Goal: Task Accomplishment & Management: Manage account settings

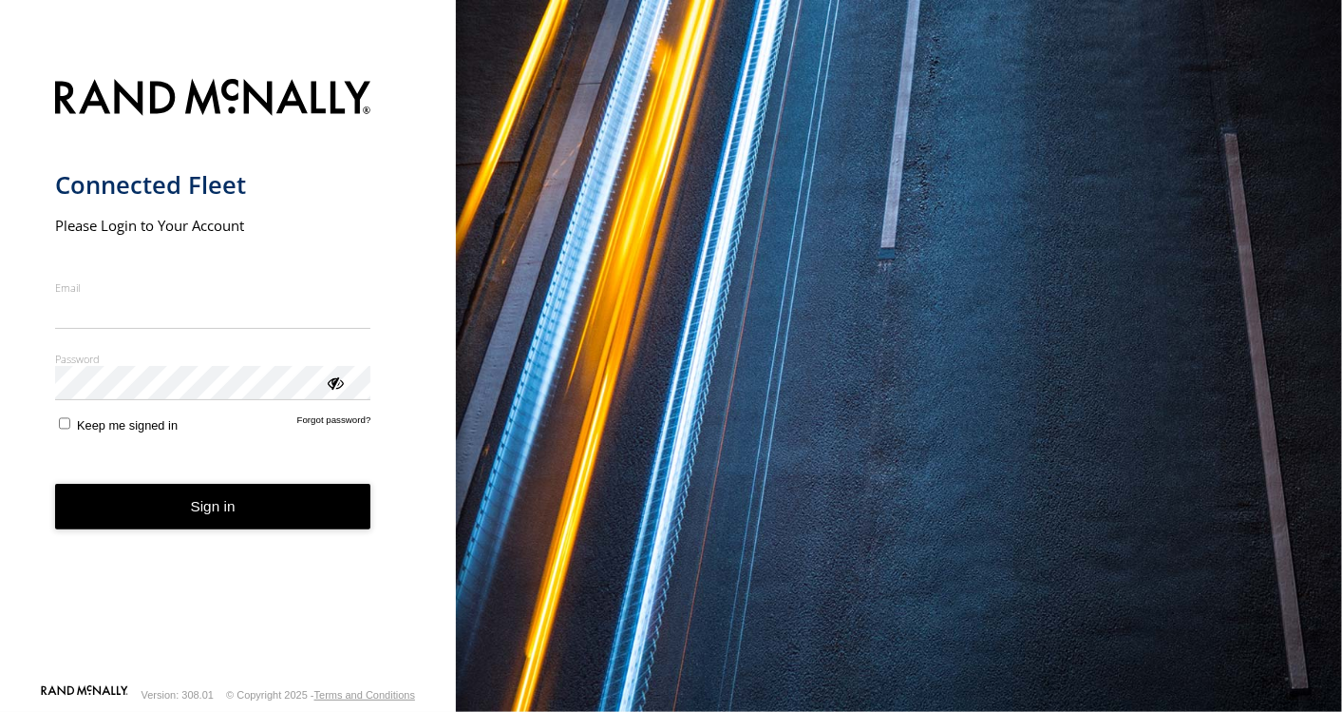
type input "**********"
click at [268, 526] on button "Sign in" at bounding box center [213, 507] width 316 height 47
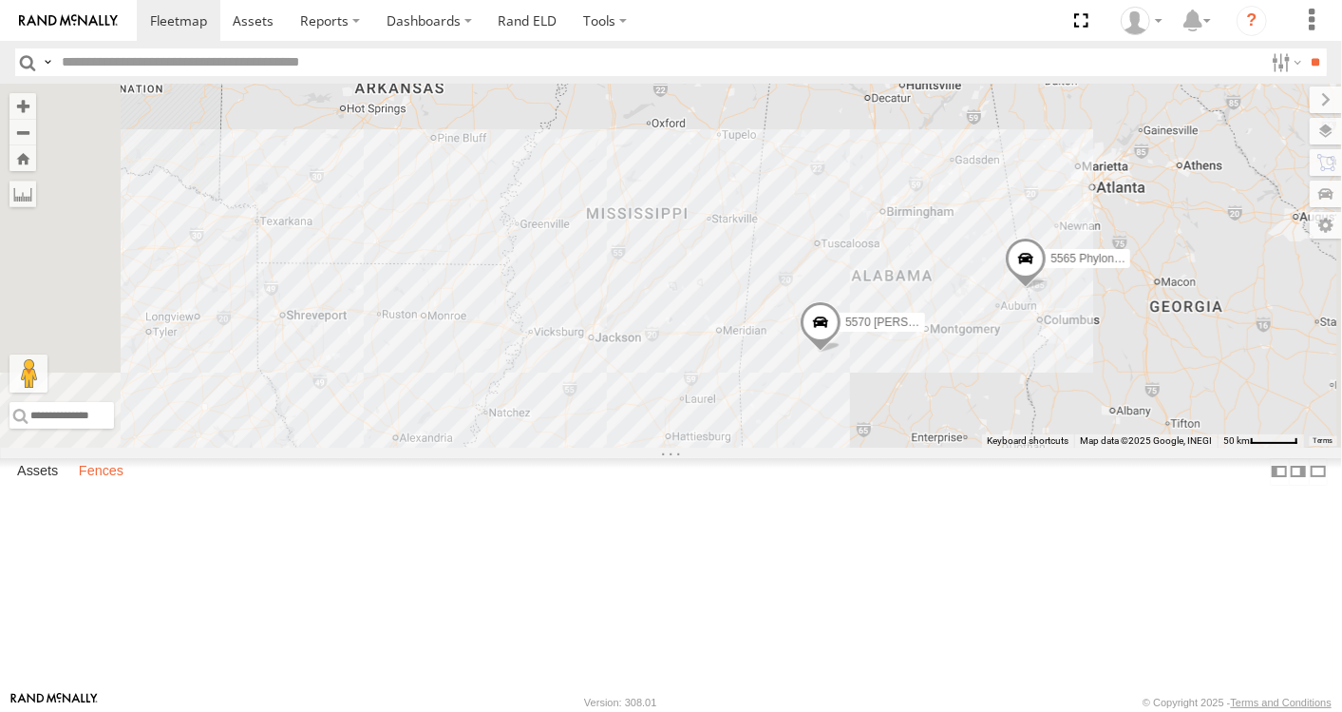
click at [122, 485] on label "Fences" at bounding box center [101, 471] width 64 height 27
click at [0, 0] on link "Fence Mgt" at bounding box center [0, 0] width 0 height 0
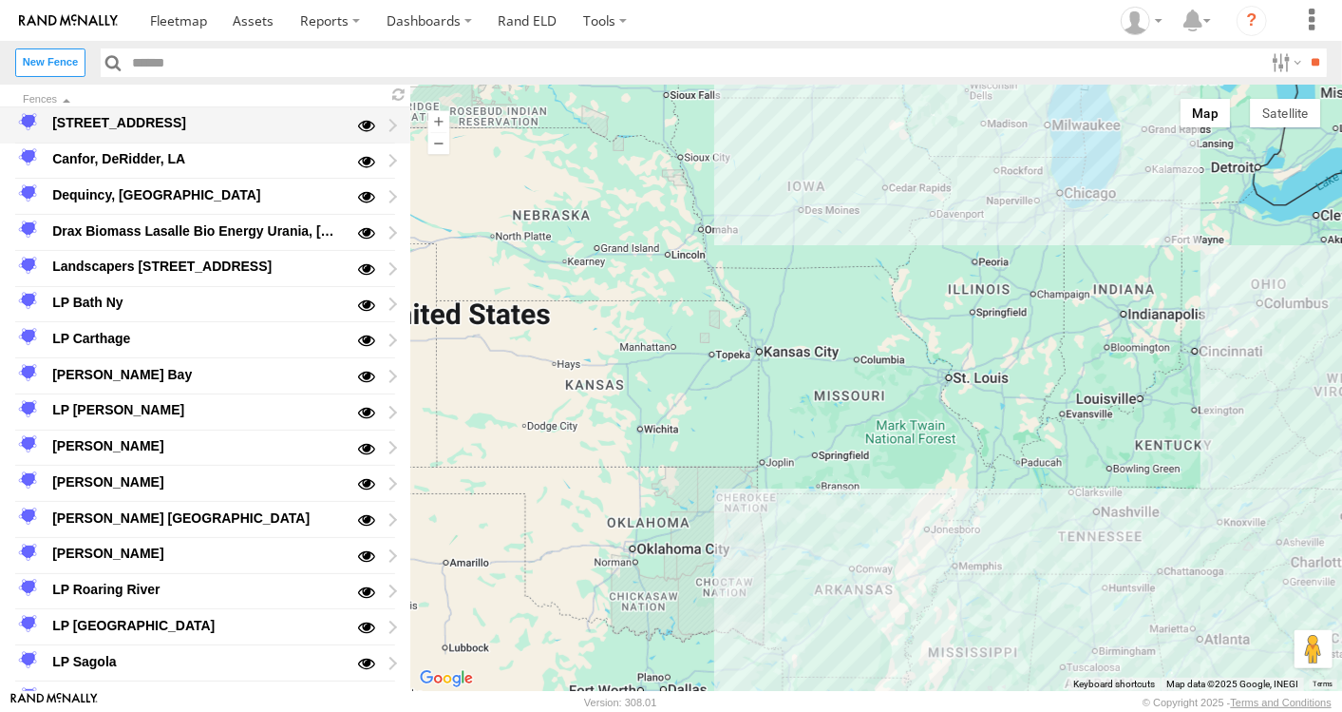
click at [393, 124] on div "[STREET_ADDRESS]" at bounding box center [205, 125] width 410 height 36
type input "**********"
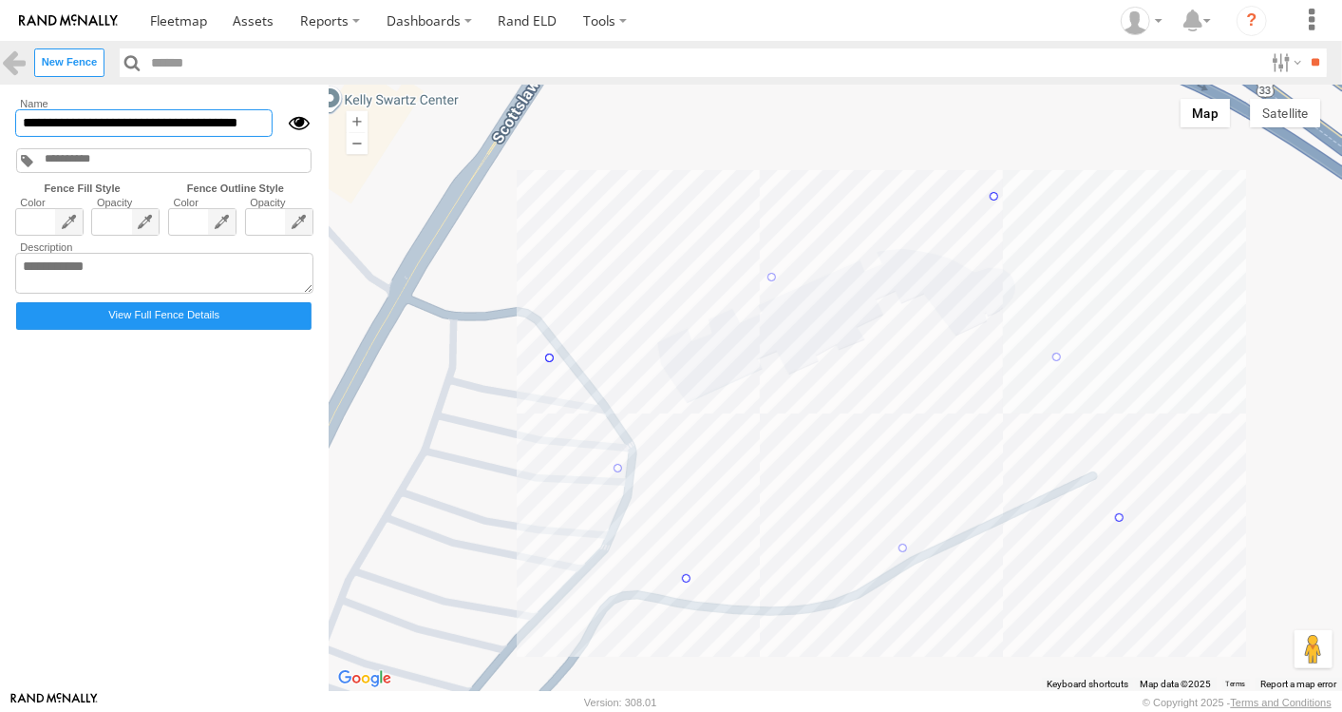
scroll to position [0, 10]
drag, startPoint x: 21, startPoint y: 117, endPoint x: 308, endPoint y: 126, distance: 287.1
click at [308, 126] on div "**********" at bounding box center [164, 123] width 298 height 29
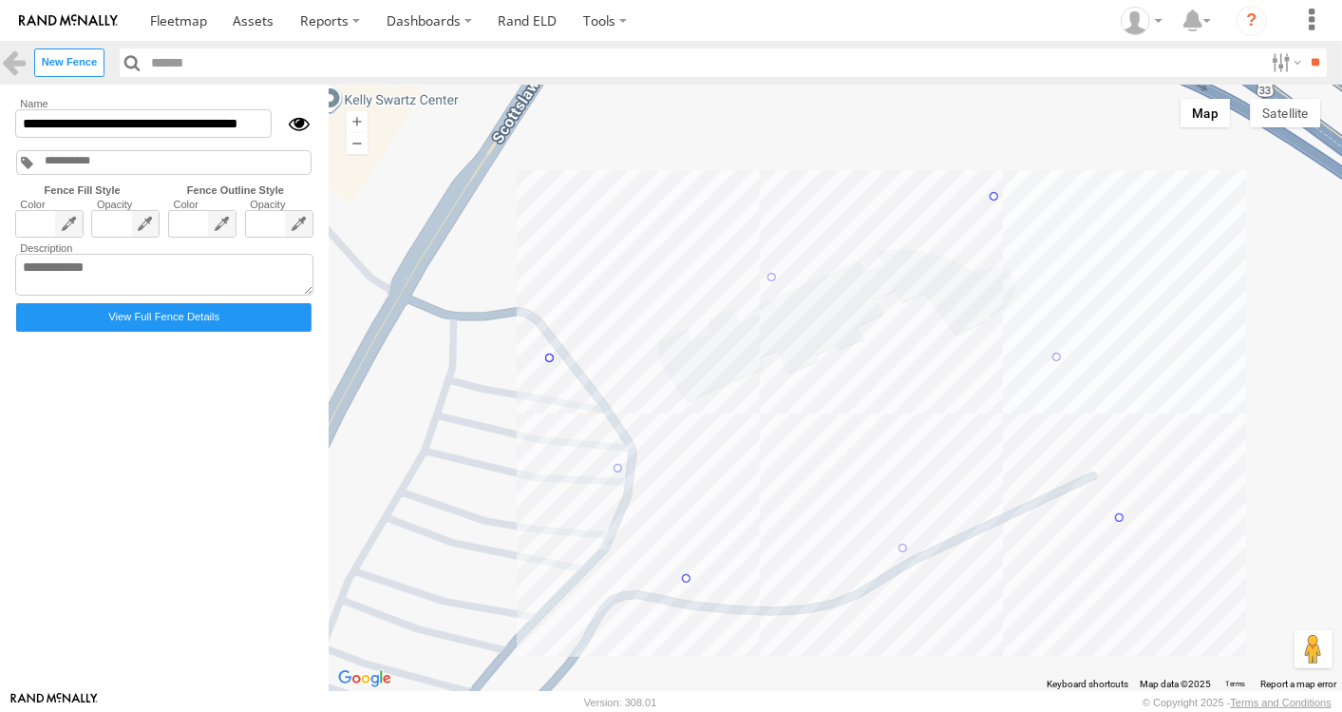
scroll to position [0, 0]
click at [1298, 119] on button "Satellite" at bounding box center [1285, 113] width 70 height 29
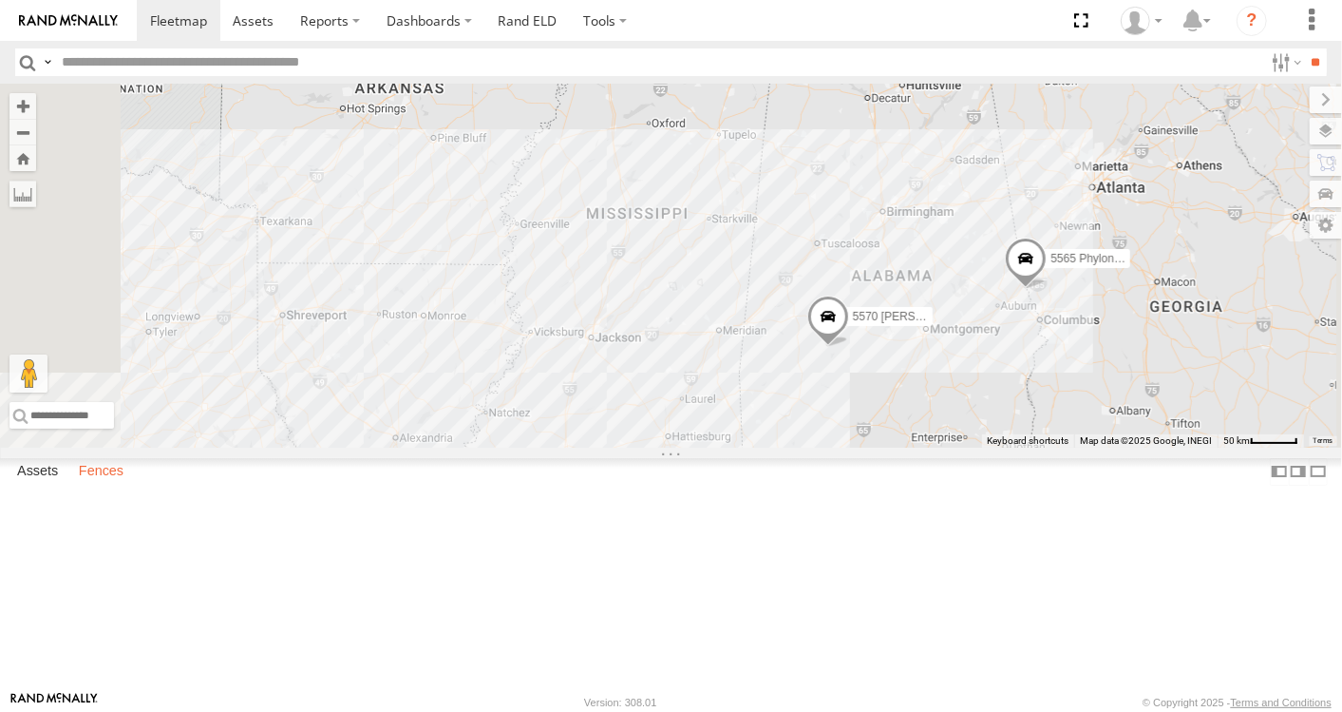
click at [111, 485] on label "Fences" at bounding box center [101, 471] width 64 height 27
click at [0, 0] on link "Fence Mgt" at bounding box center [0, 0] width 0 height 0
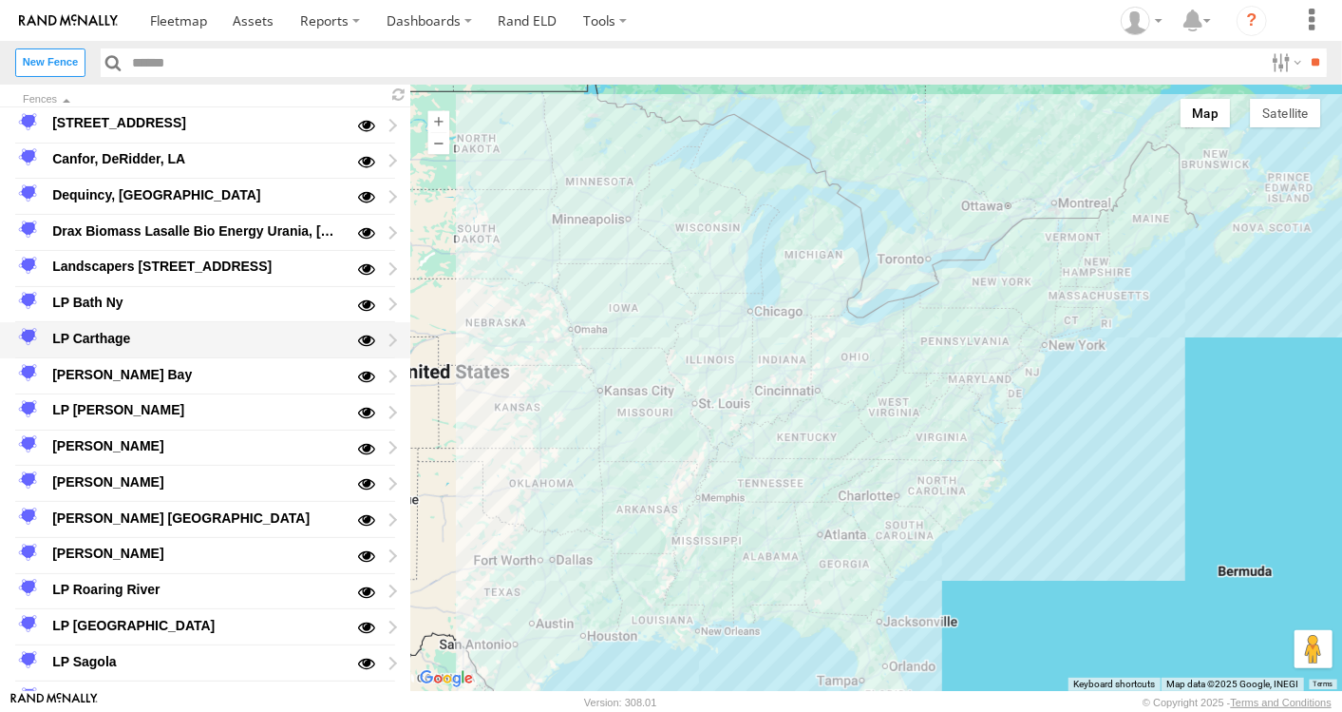
click at [104, 336] on div "LP Carthage" at bounding box center [196, 338] width 295 height 23
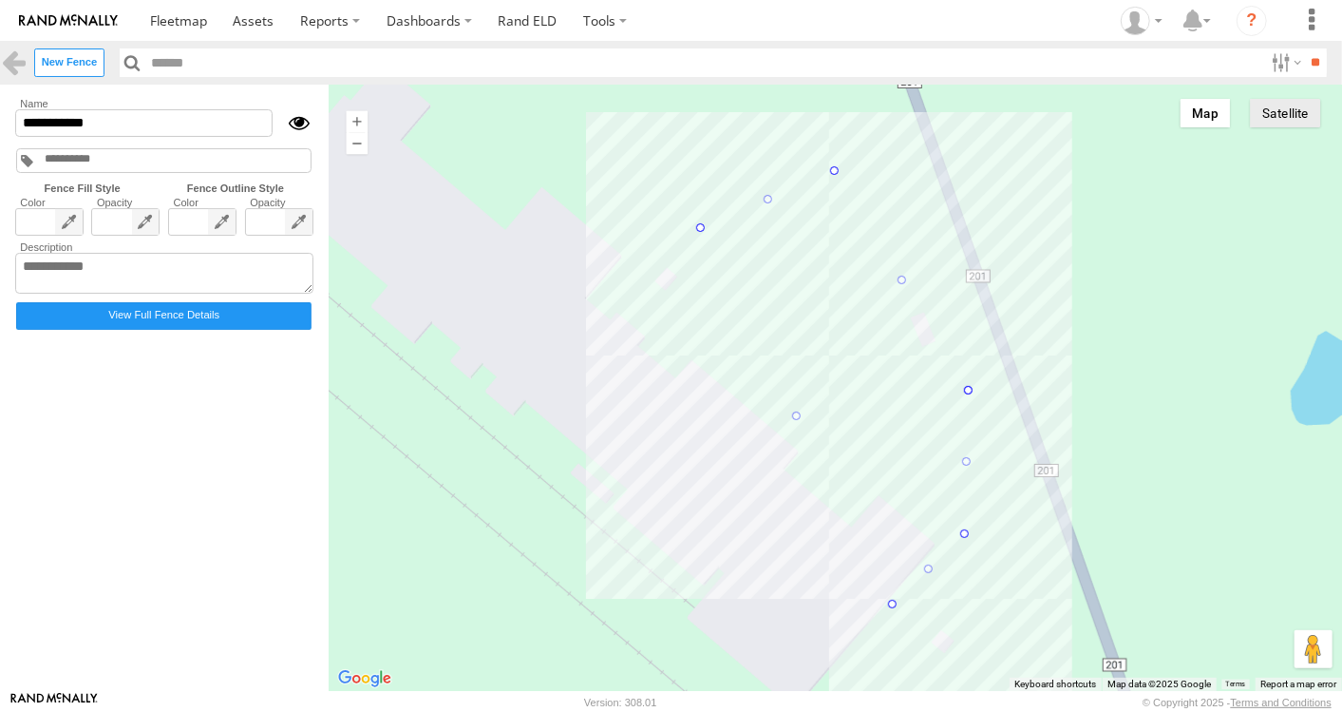
click at [1288, 114] on button "Satellite" at bounding box center [1285, 113] width 70 height 29
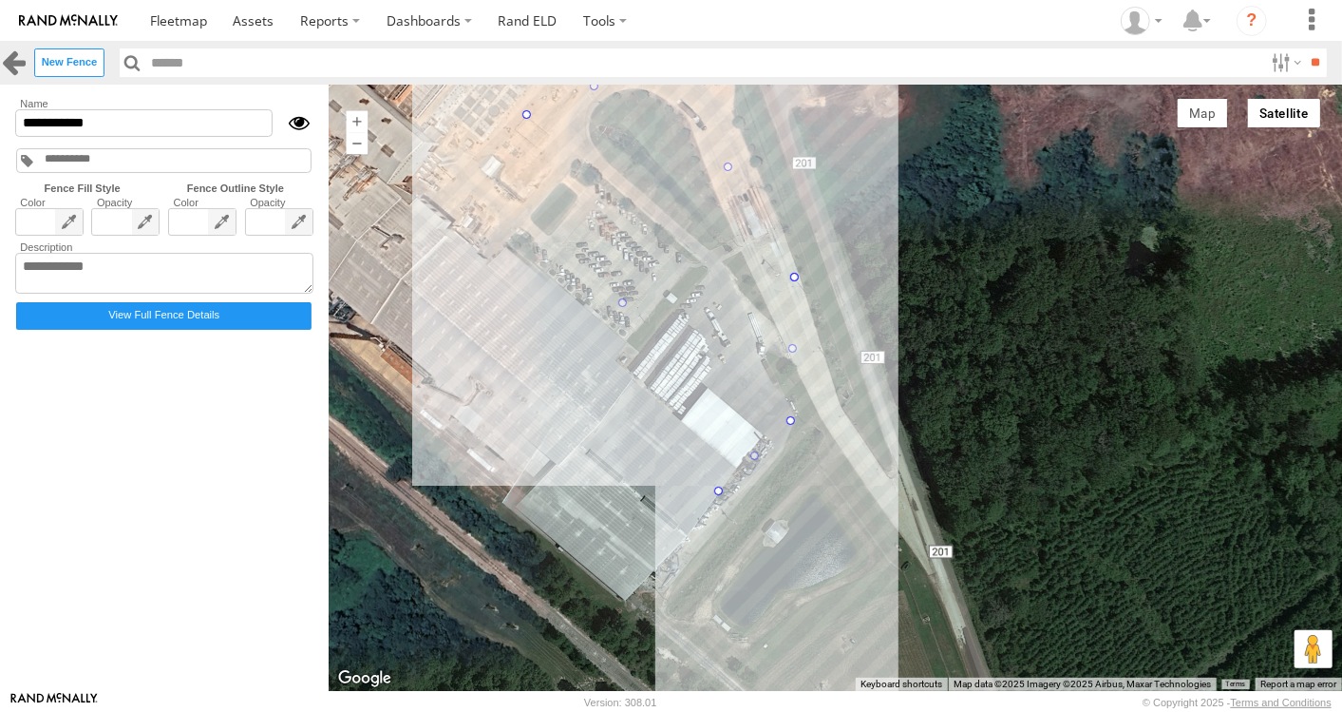
click at [21, 62] on link at bounding box center [14, 62] width 28 height 28
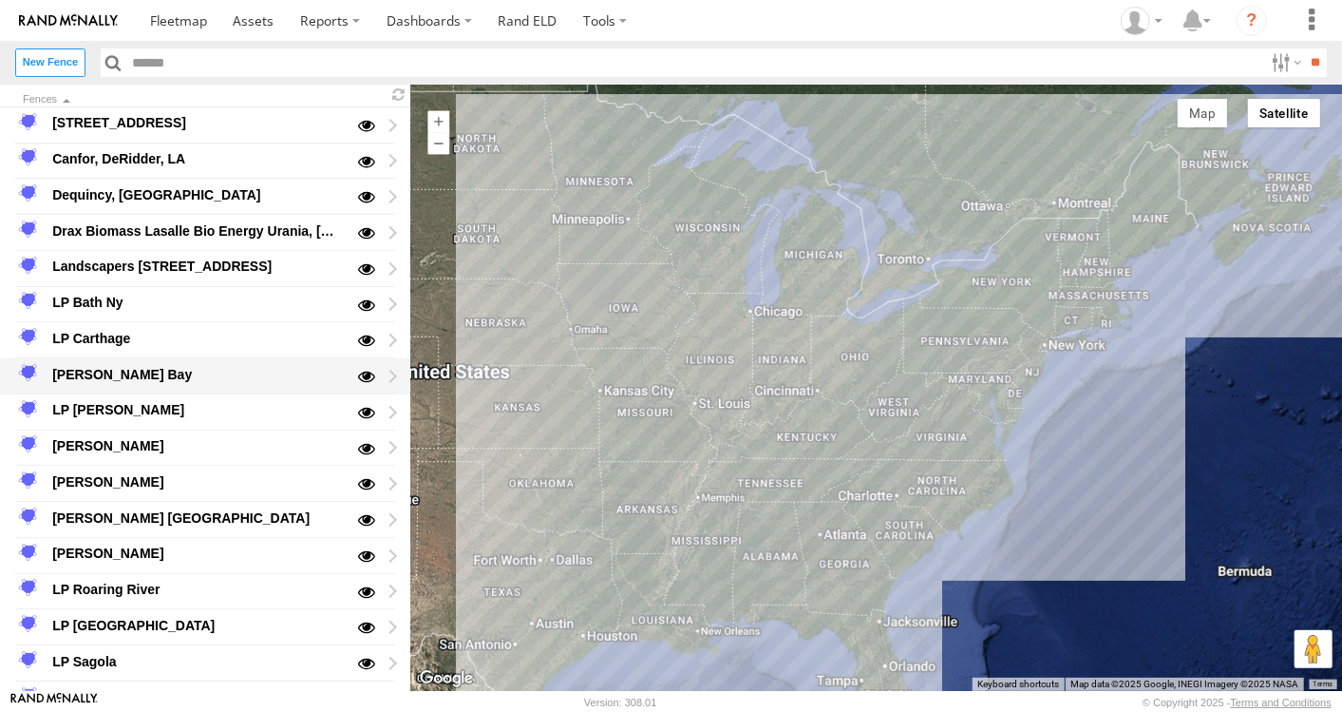
click at [118, 371] on div "[PERSON_NAME] Bay" at bounding box center [196, 374] width 295 height 23
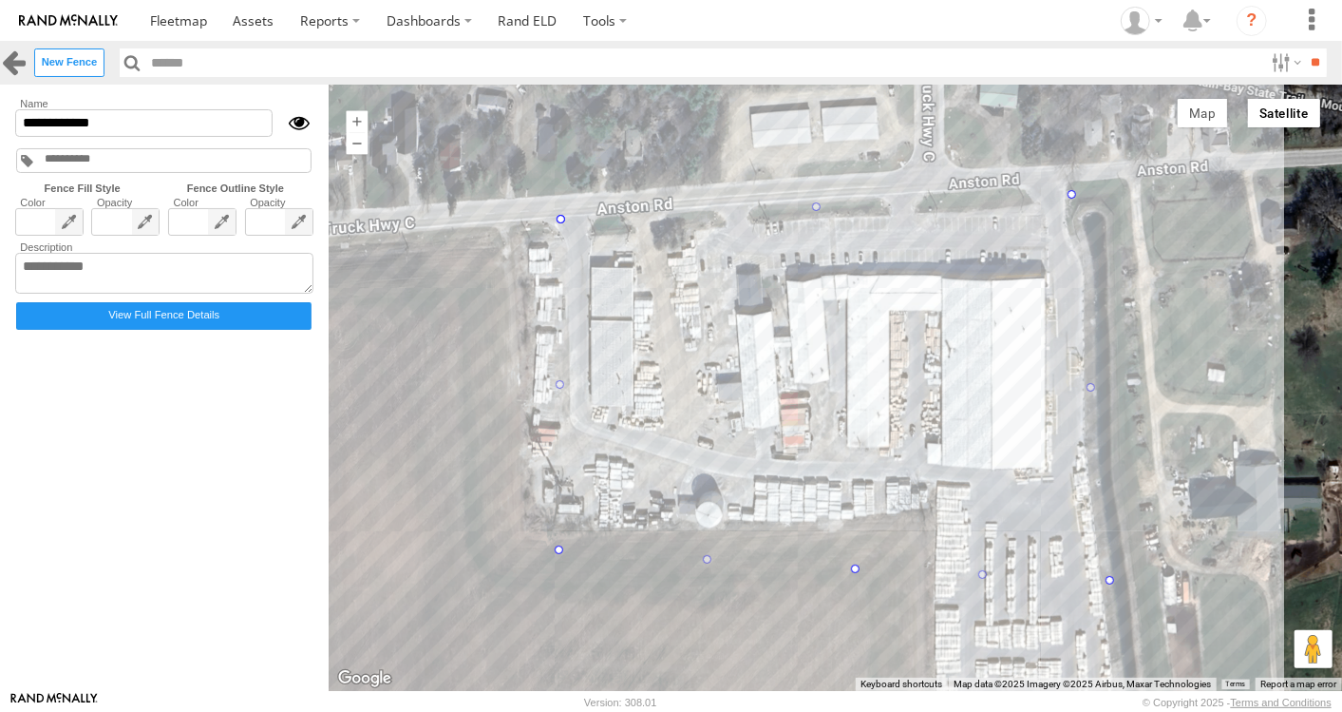
click at [10, 57] on link at bounding box center [14, 62] width 28 height 28
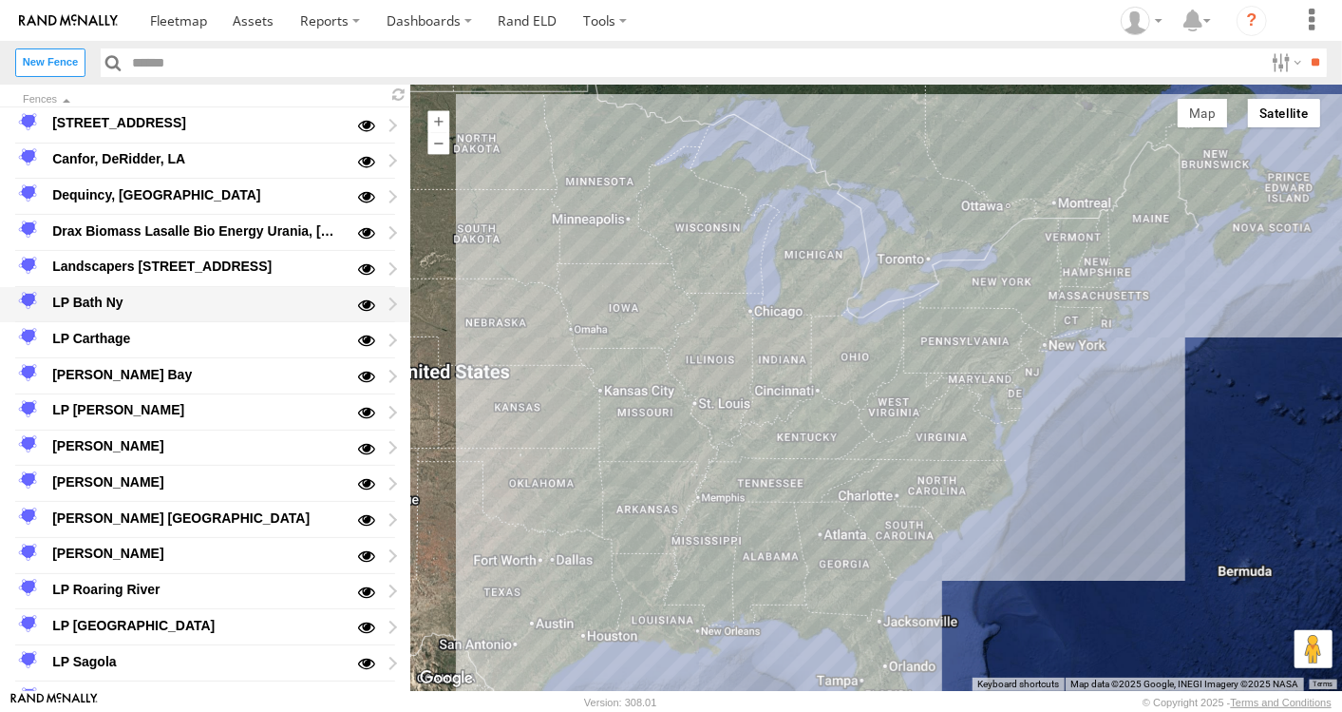
click at [92, 293] on div "LP Bath Ny" at bounding box center [196, 302] width 295 height 23
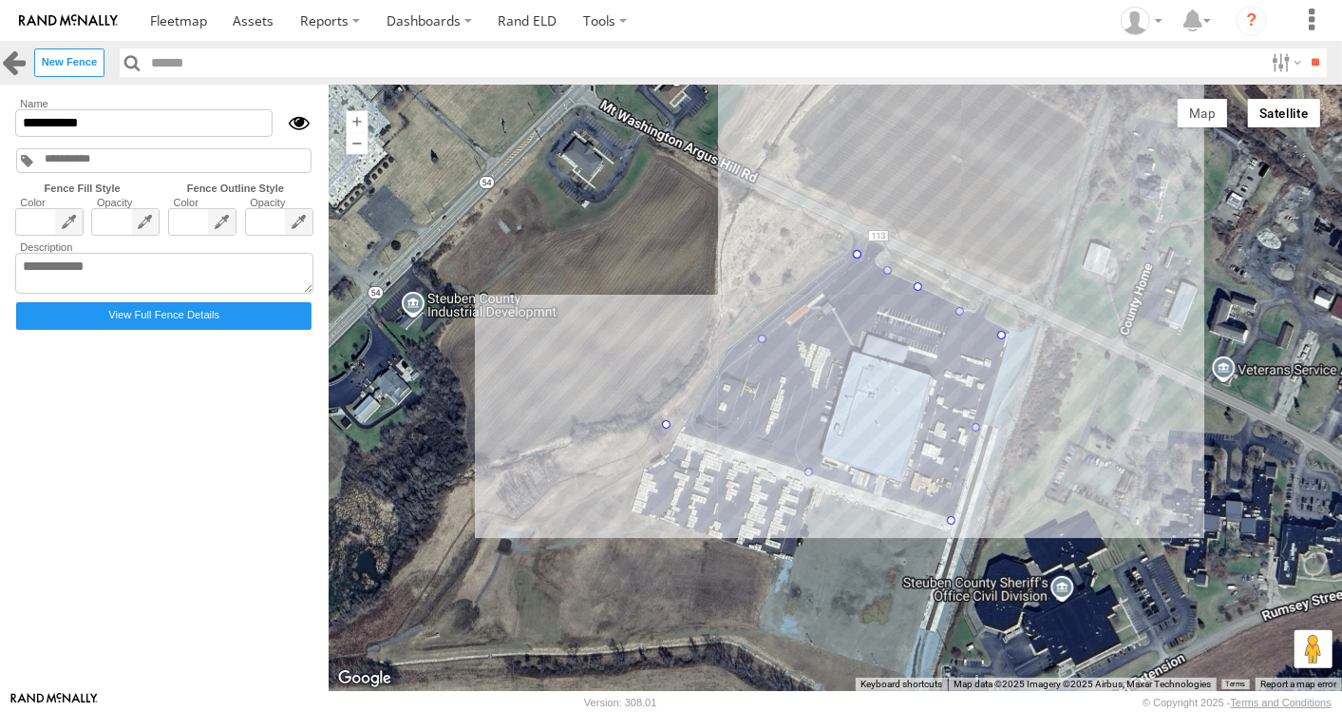
click at [17, 62] on link at bounding box center [14, 62] width 28 height 28
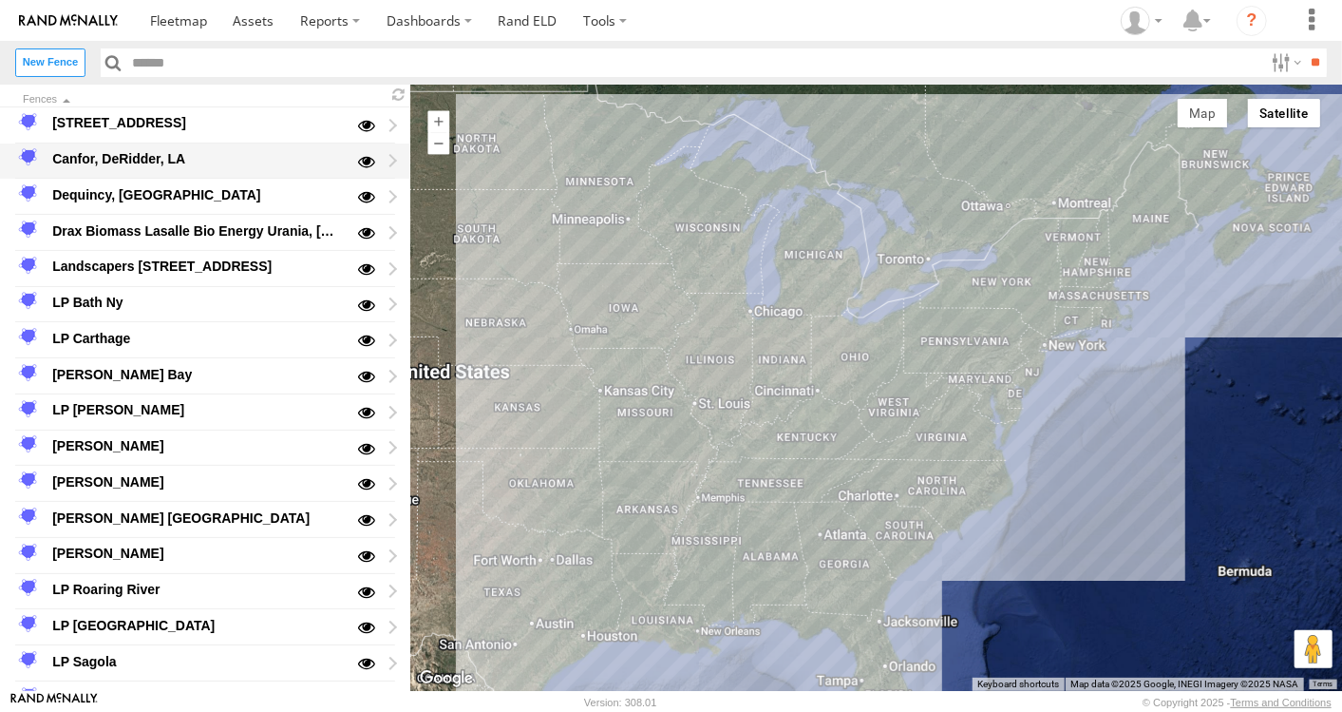
click at [64, 149] on div "Canfor, DeRidder, LA" at bounding box center [196, 158] width 295 height 23
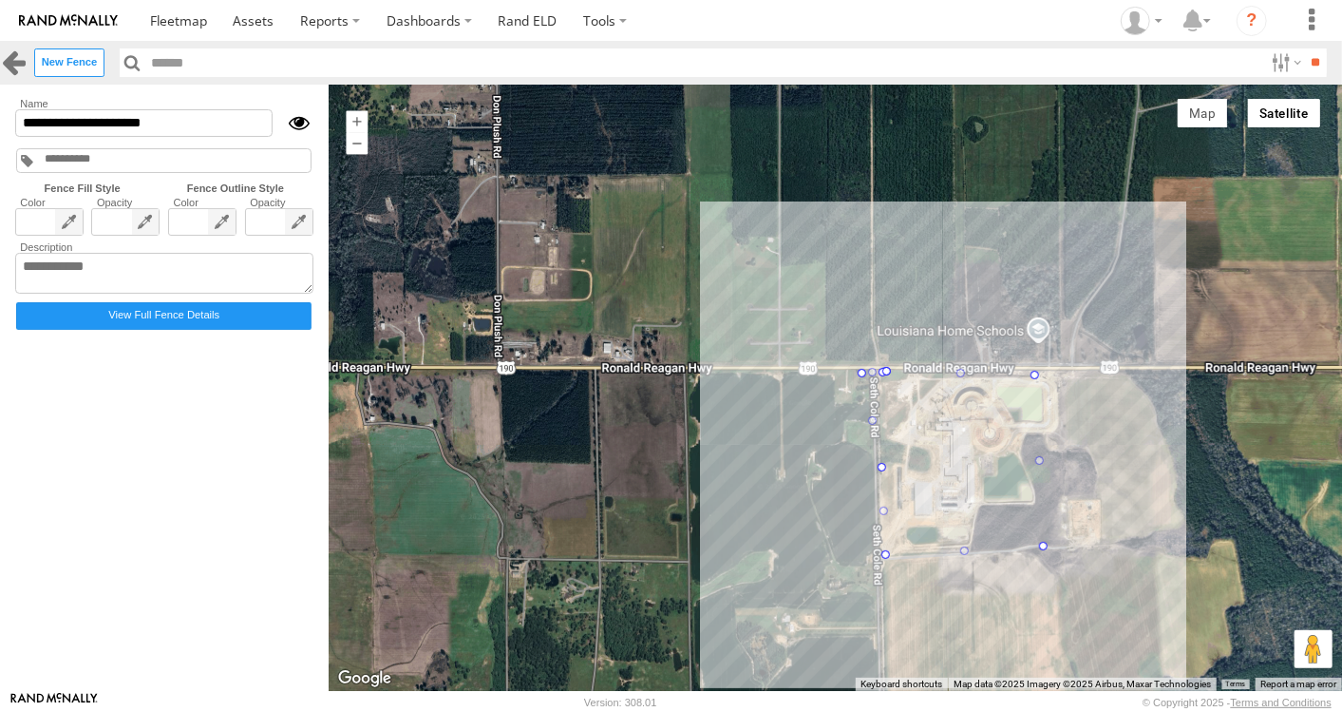
click at [16, 67] on link at bounding box center [14, 62] width 28 height 28
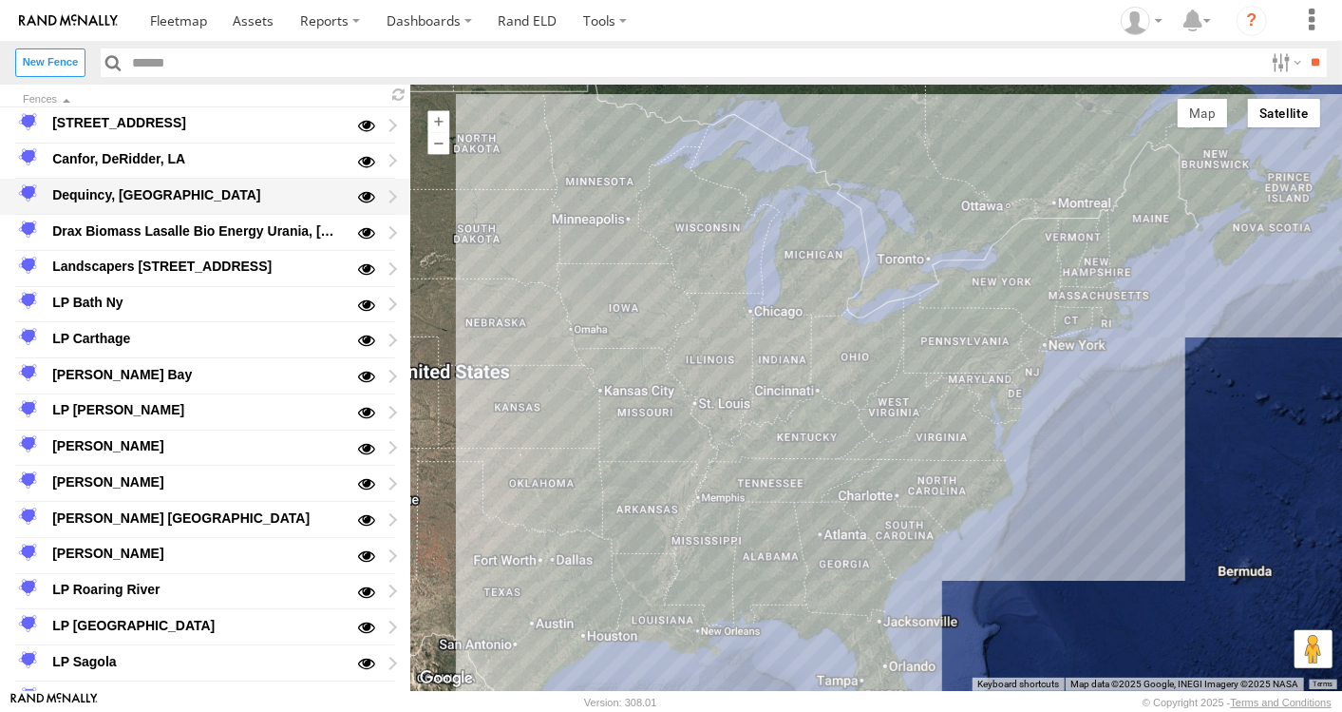
click at [109, 188] on div "Dequincy, [GEOGRAPHIC_DATA]" at bounding box center [196, 194] width 295 height 23
type input "**********"
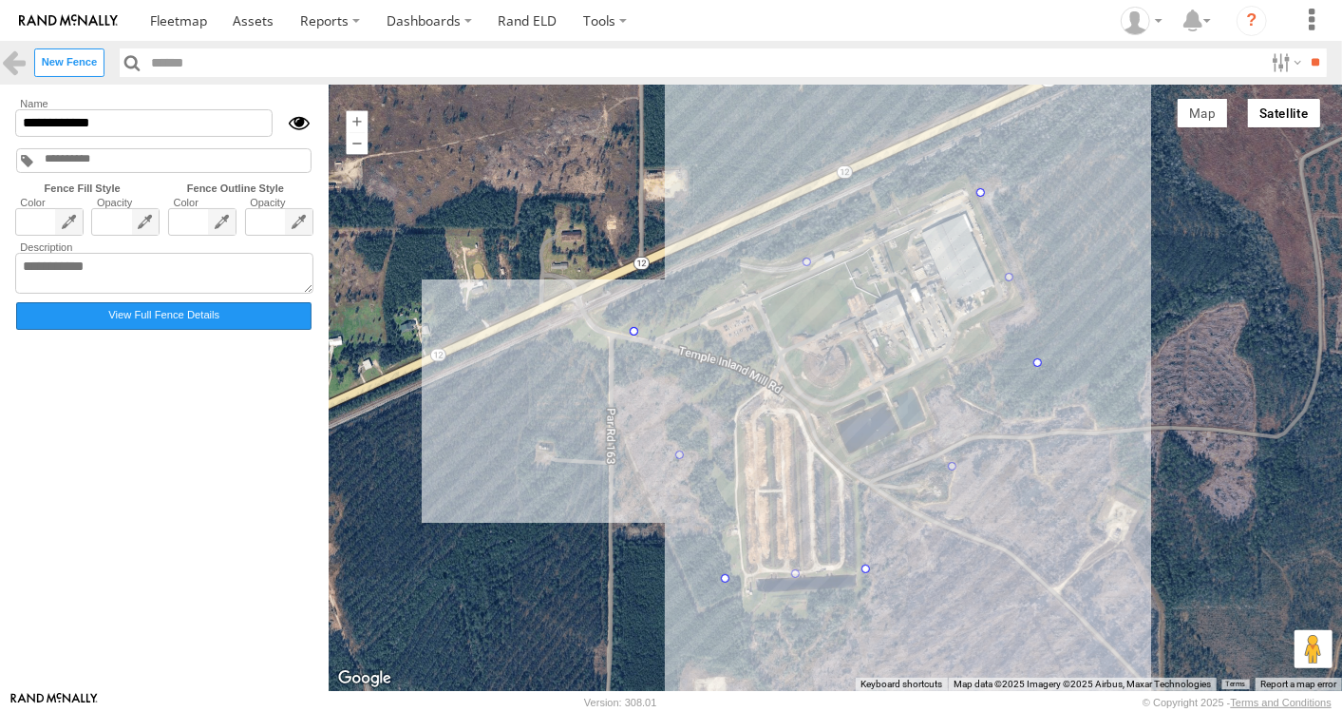
click at [141, 320] on label "View Full Fence Details" at bounding box center [163, 316] width 295 height 28
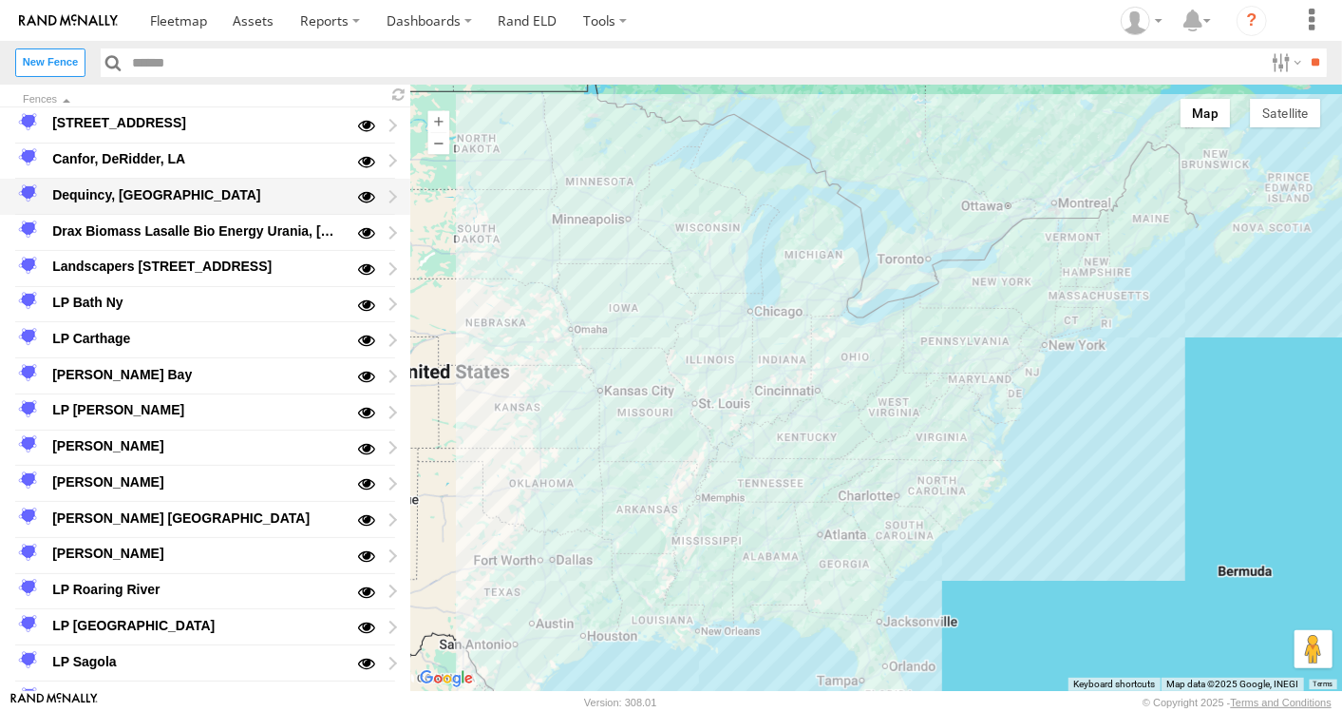
click at [140, 192] on div "Dequincy, [GEOGRAPHIC_DATA]" at bounding box center [196, 194] width 295 height 23
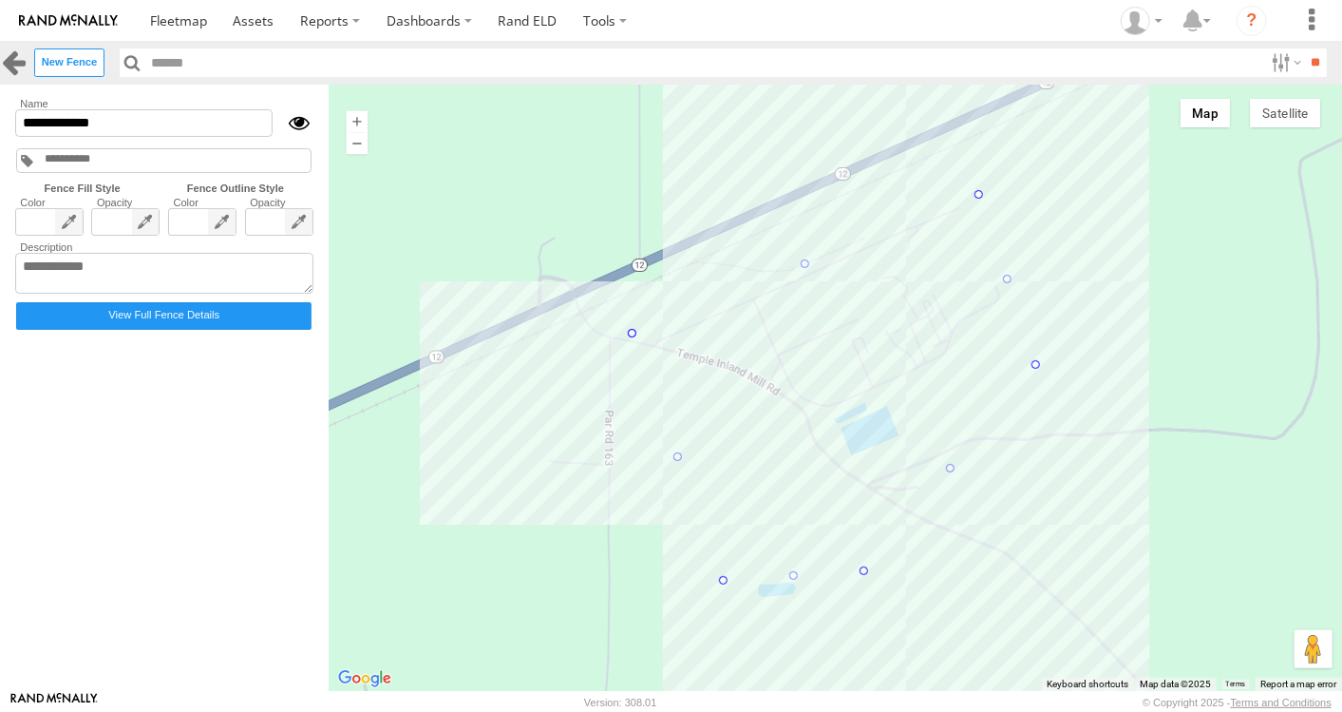
click at [19, 67] on link at bounding box center [14, 62] width 28 height 28
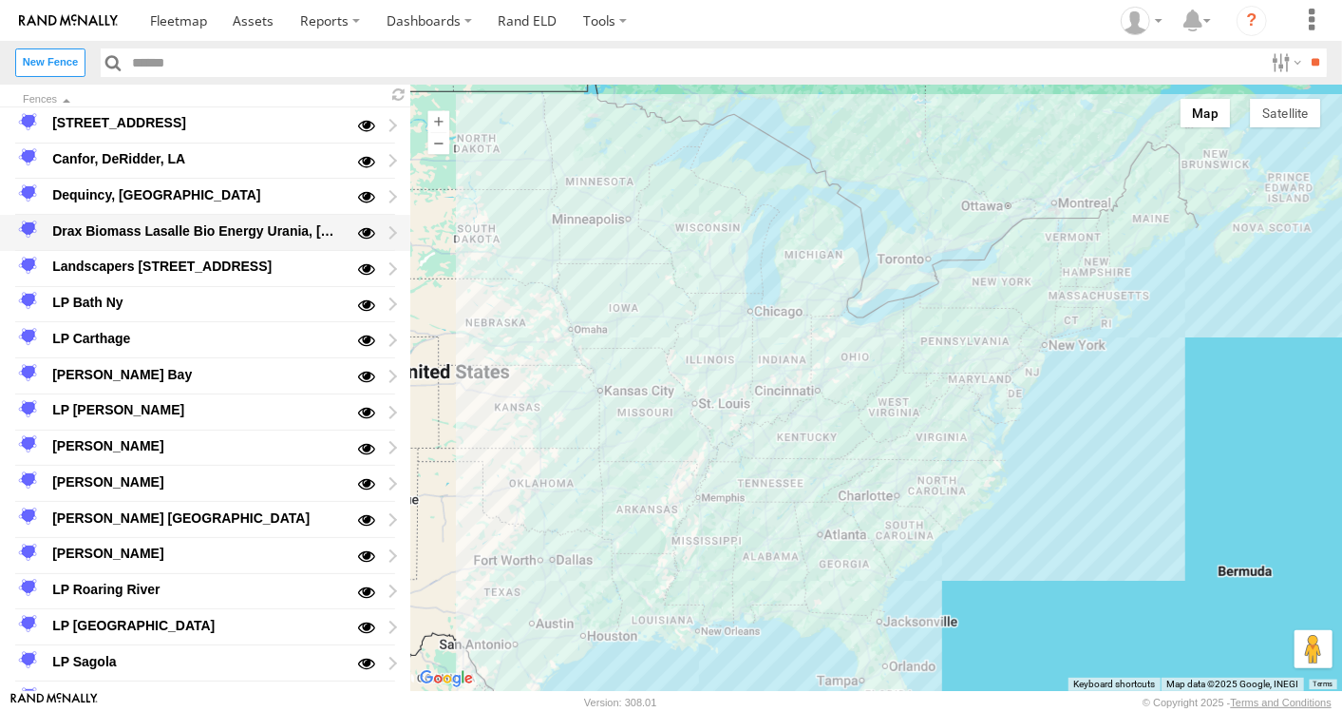
click at [151, 226] on div "Drax Biomass Lasalle Bio Energy Urania, [GEOGRAPHIC_DATA]" at bounding box center [196, 230] width 295 height 23
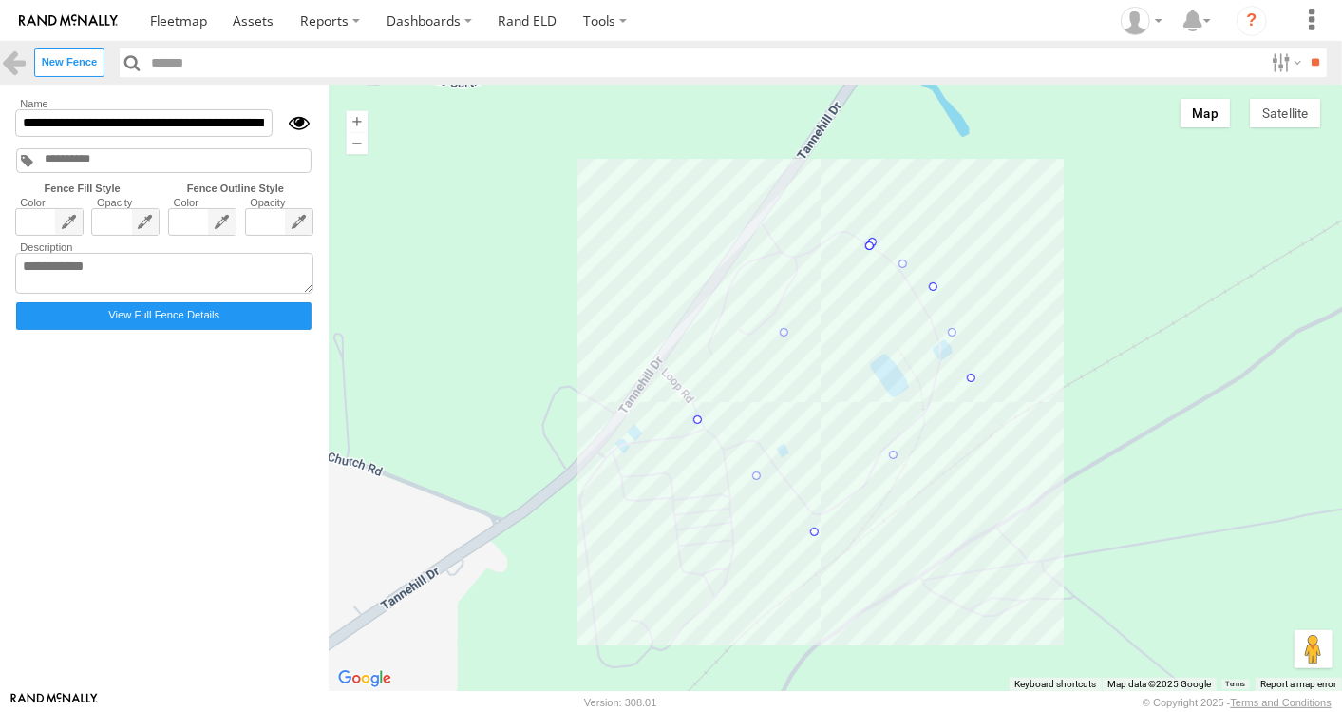
click at [1296, 130] on div "Map Satellite Labels" at bounding box center [1252, 113] width 161 height 38
click at [1296, 122] on button "Satellite" at bounding box center [1285, 113] width 70 height 29
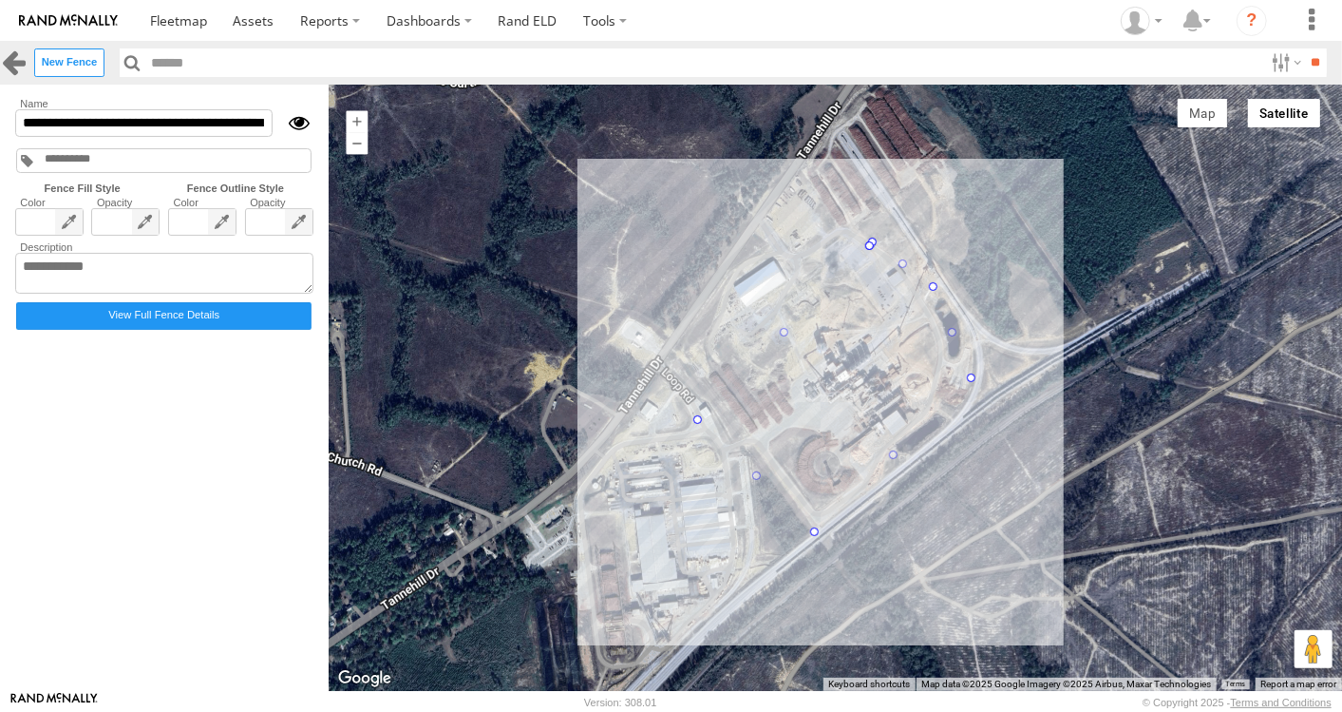
click at [10, 59] on link at bounding box center [14, 62] width 28 height 28
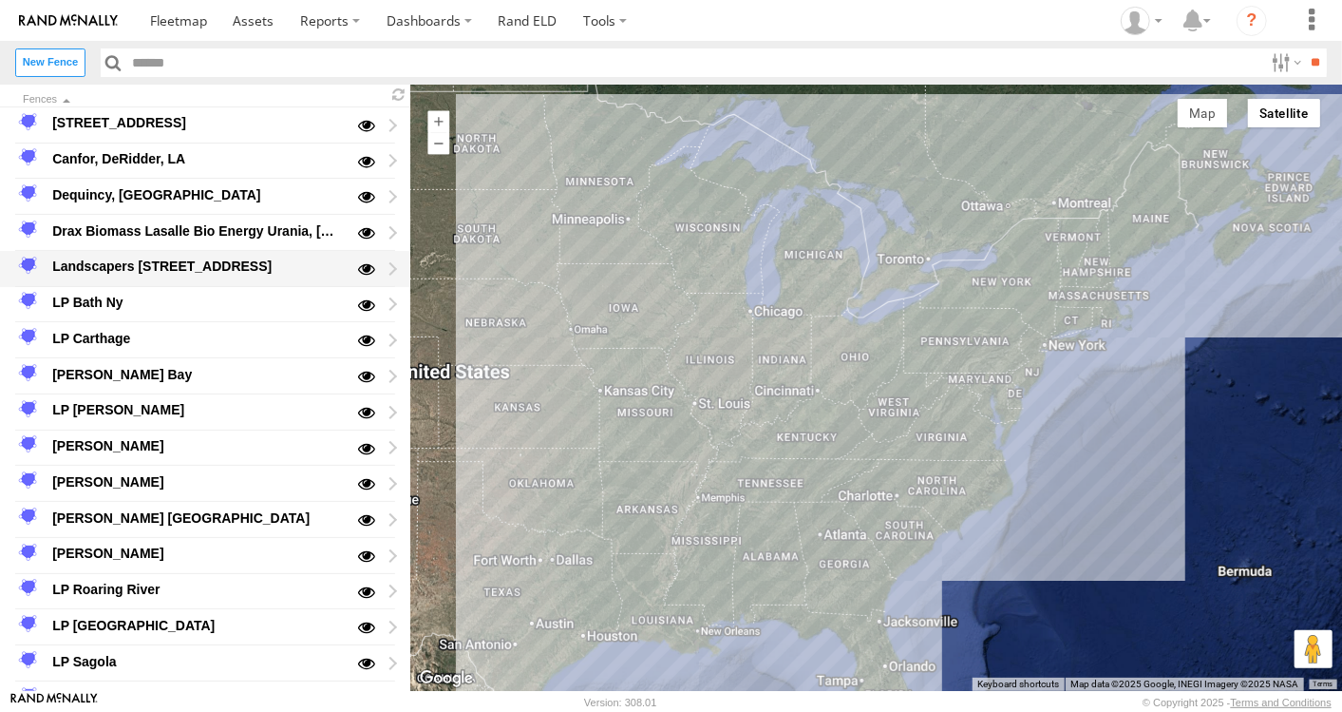
click at [127, 261] on div "Landscapers [STREET_ADDRESS]" at bounding box center [196, 267] width 295 height 23
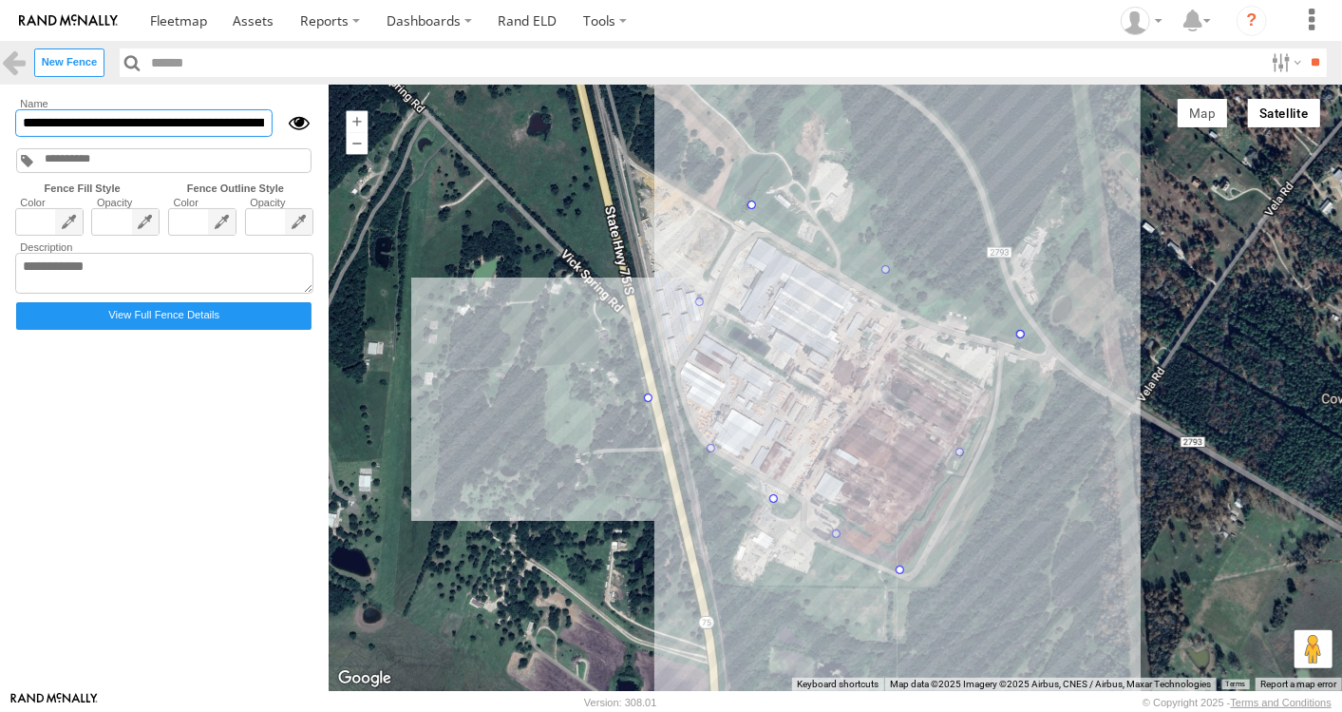
scroll to position [0, 54]
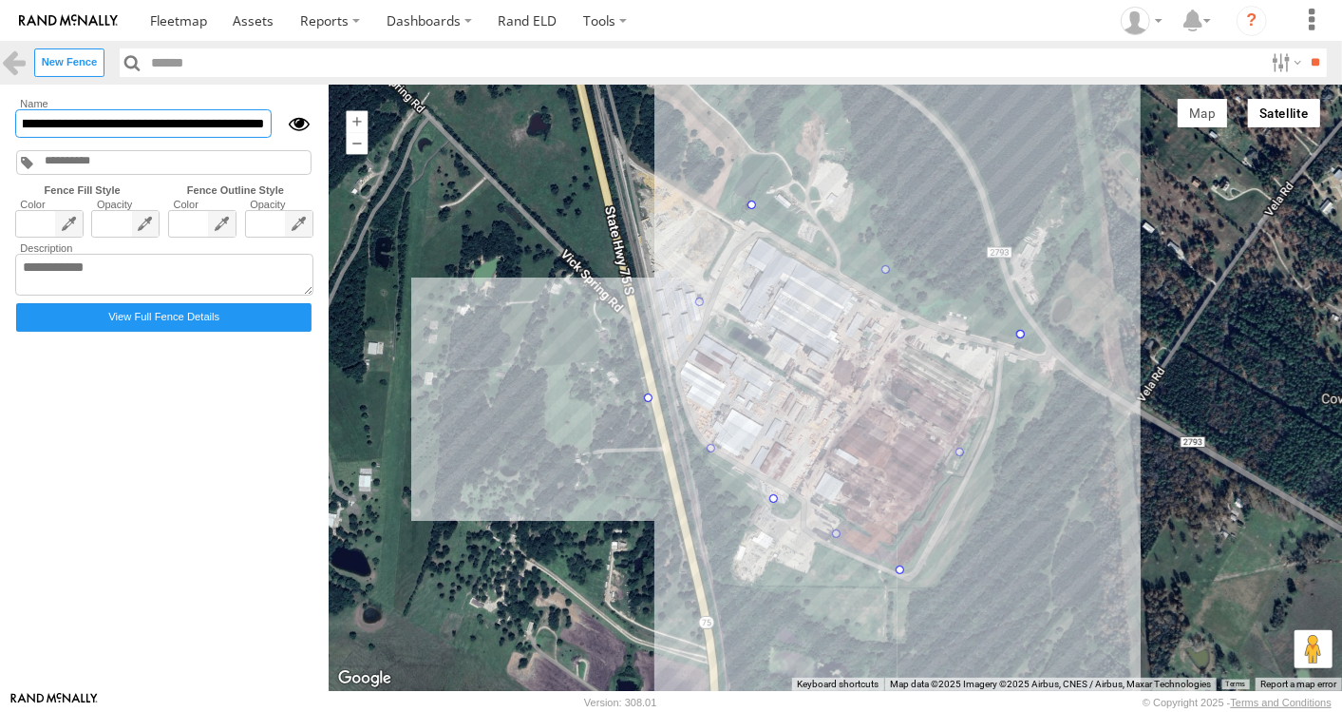
drag, startPoint x: 105, startPoint y: 119, endPoint x: 291, endPoint y: 117, distance: 186.2
click at [291, 117] on div "**********" at bounding box center [164, 123] width 298 height 29
click at [194, 112] on input "**********" at bounding box center [143, 123] width 257 height 29
click at [10, 61] on link at bounding box center [14, 62] width 28 height 28
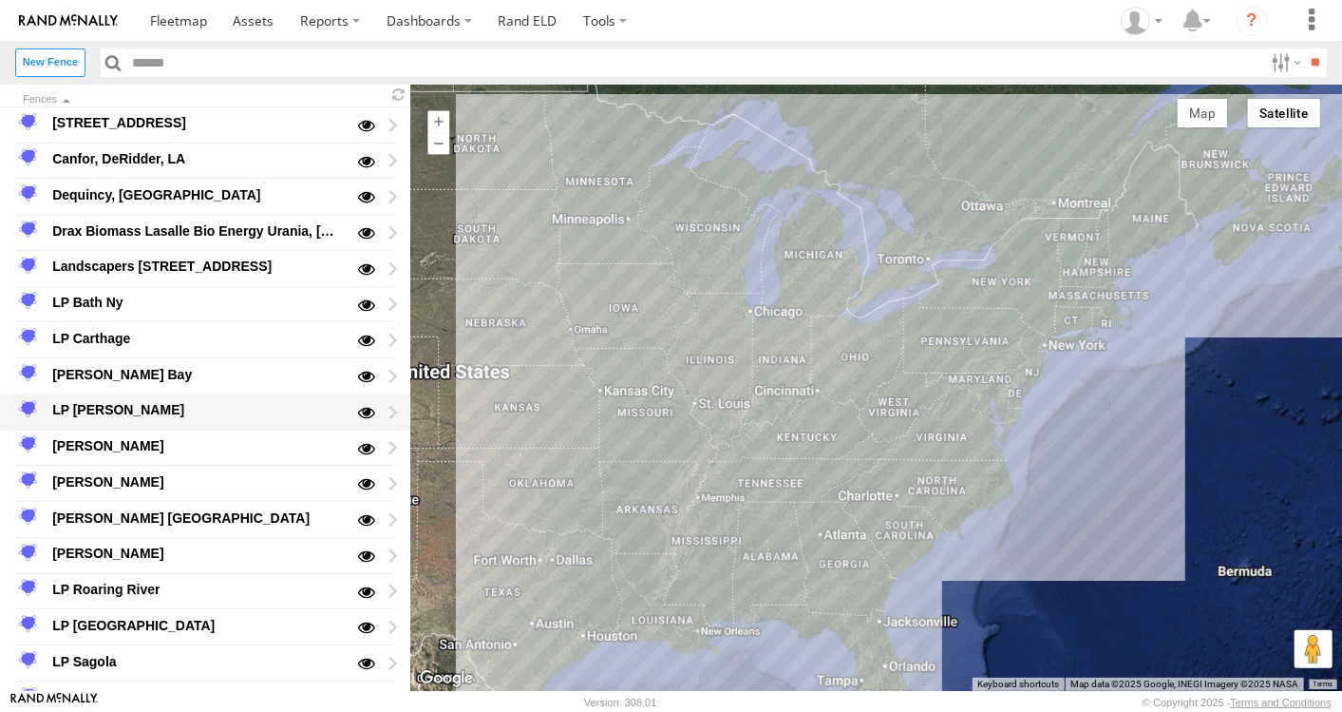
click at [122, 409] on div "LP [PERSON_NAME]" at bounding box center [196, 410] width 295 height 23
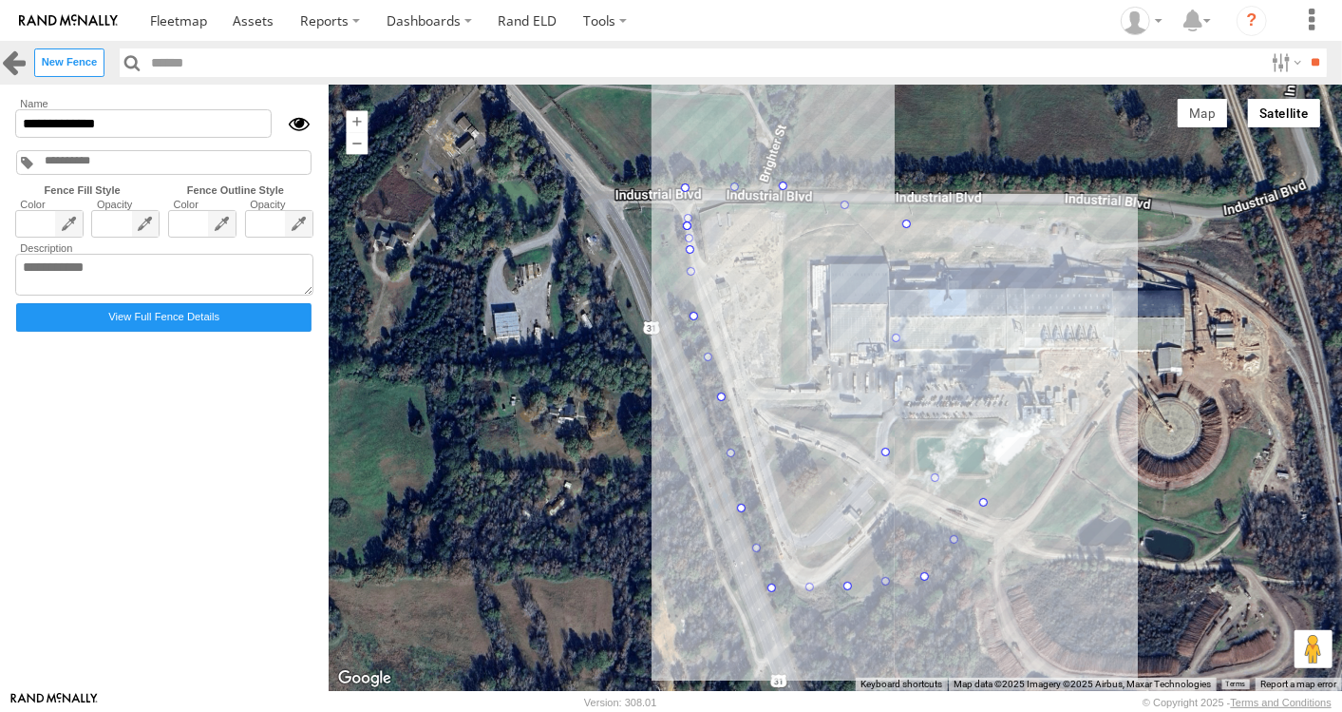
click at [2, 58] on link at bounding box center [14, 62] width 28 height 28
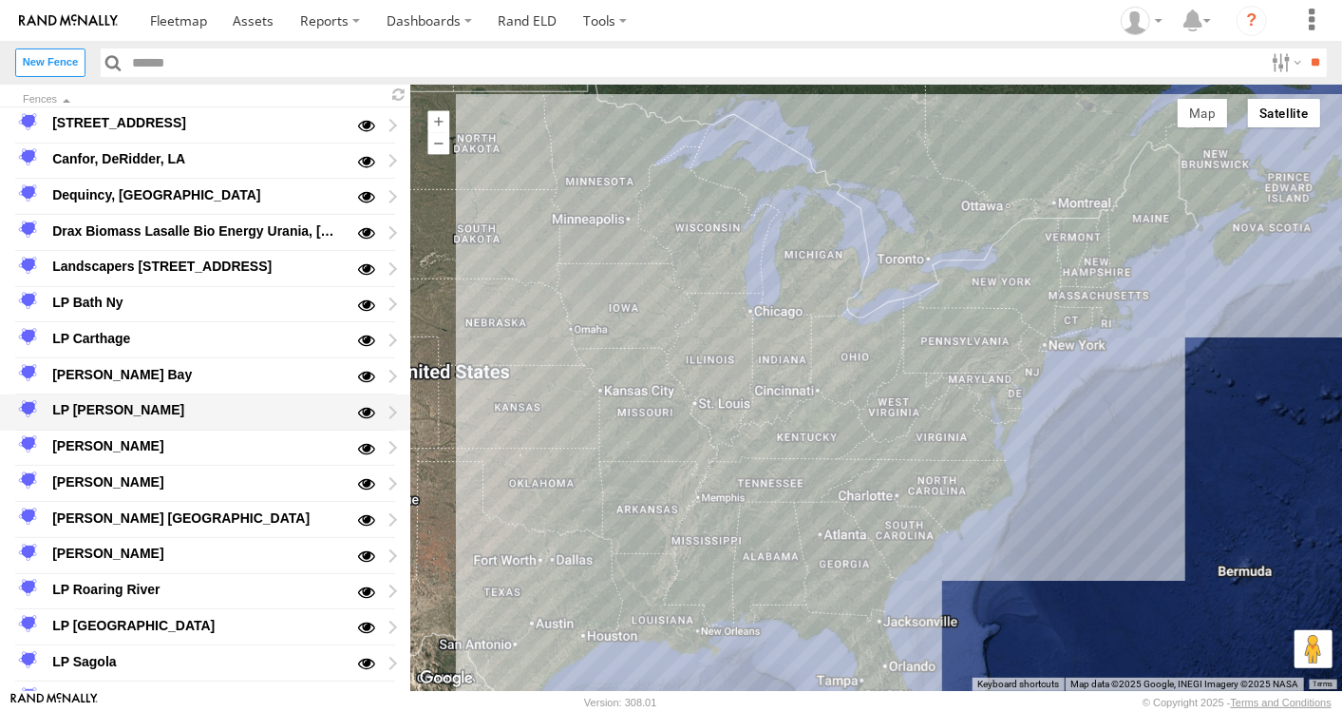
click at [103, 402] on div "LP [PERSON_NAME]" at bounding box center [196, 410] width 295 height 23
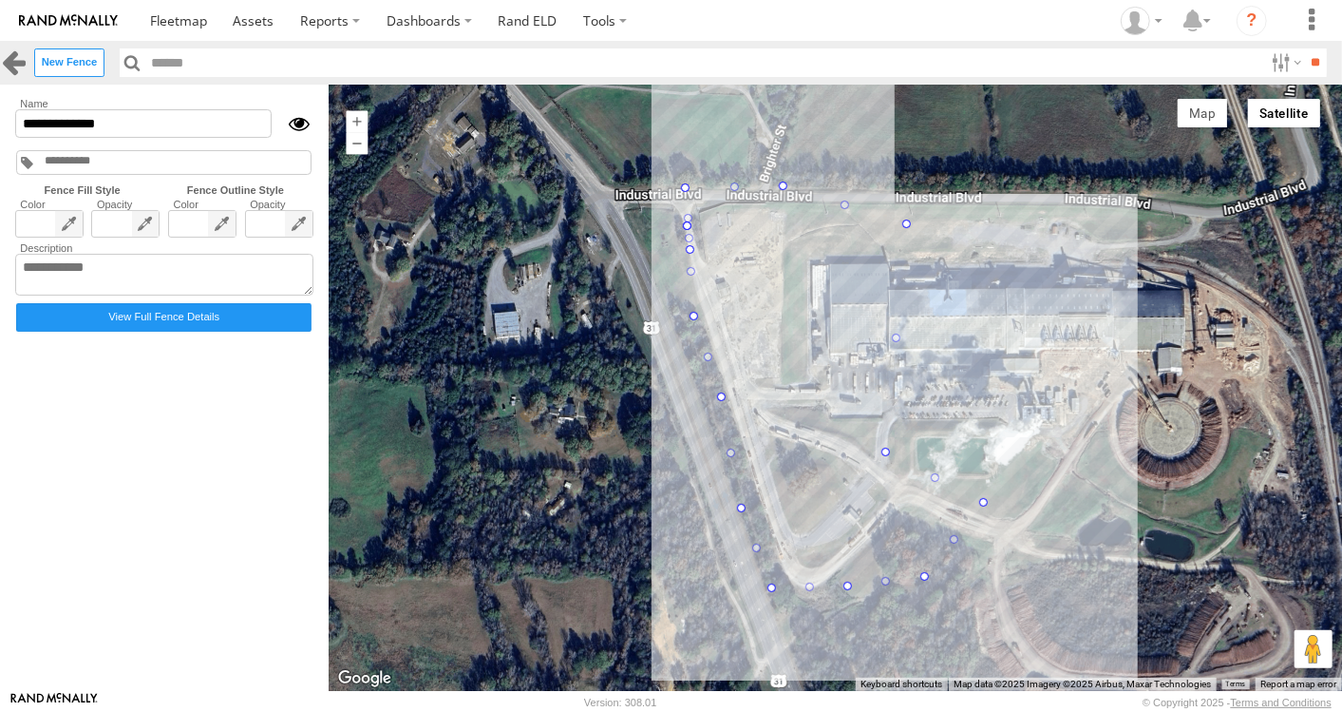
click at [21, 63] on link at bounding box center [14, 62] width 28 height 28
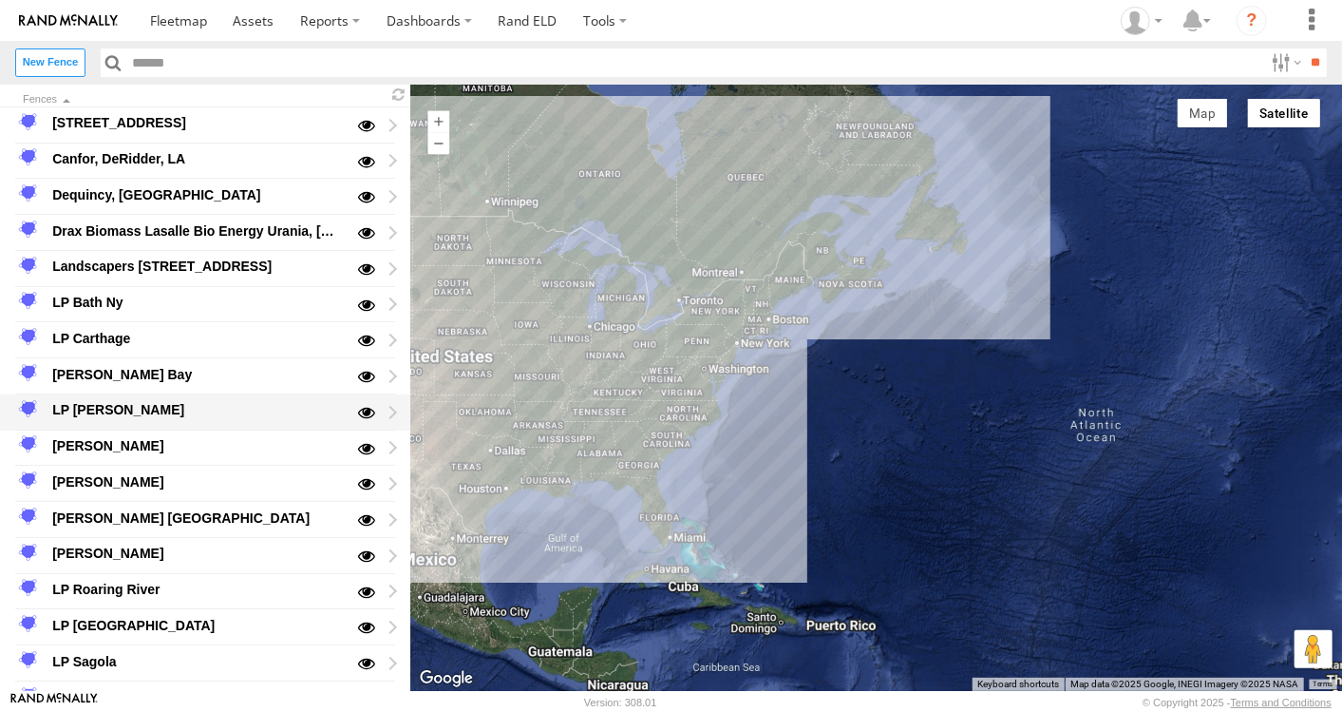
scroll to position [211, 0]
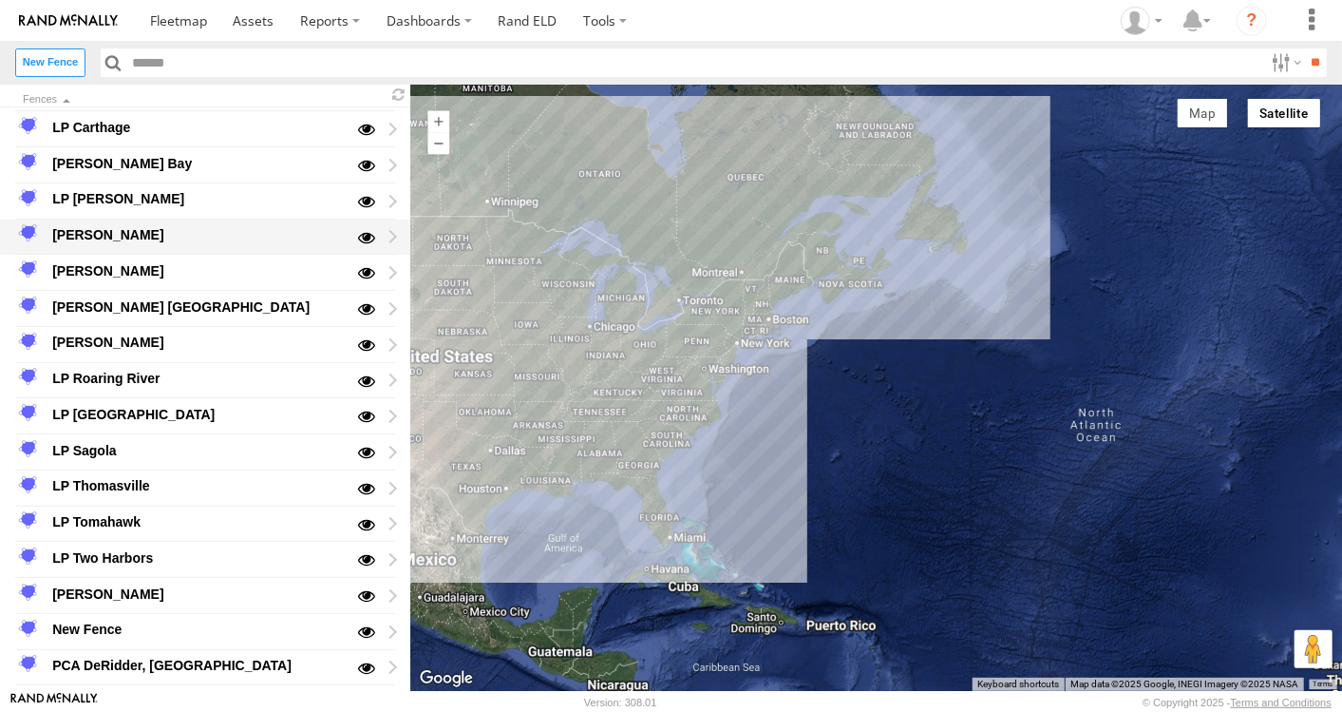
click at [111, 231] on div "[PERSON_NAME]" at bounding box center [196, 234] width 295 height 23
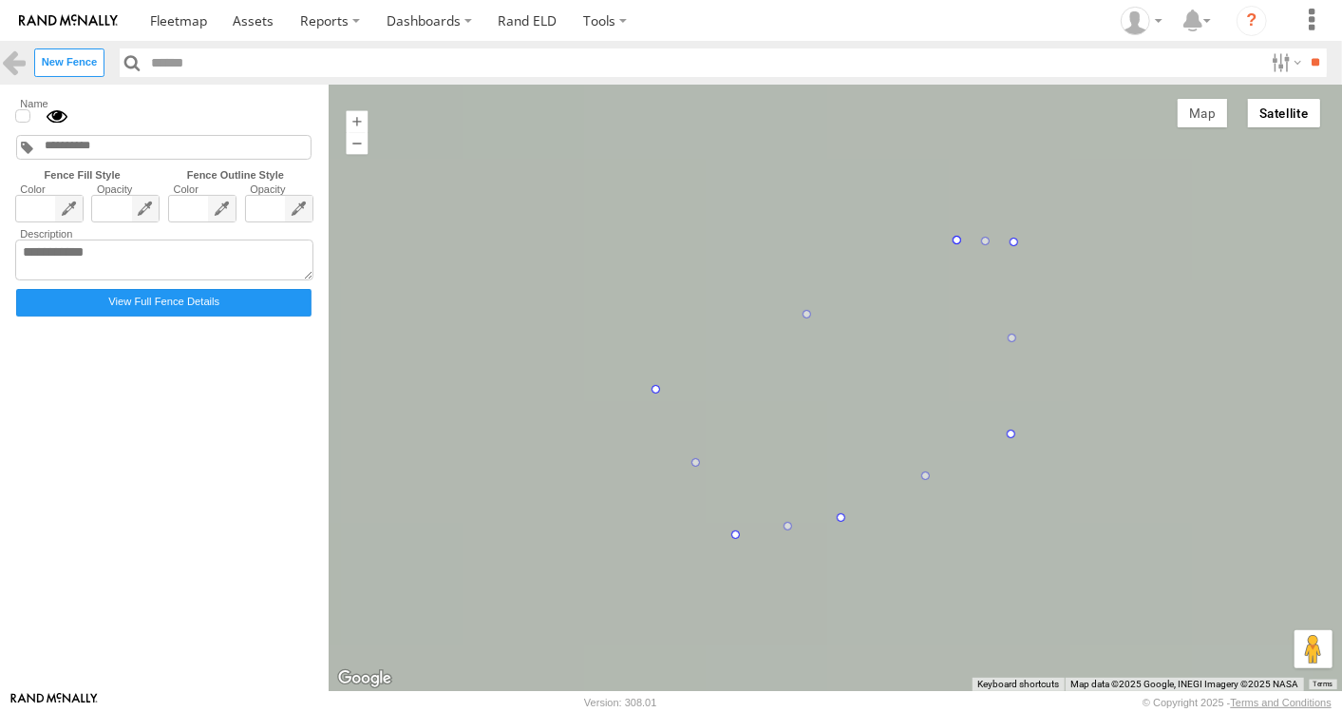
type input "**********"
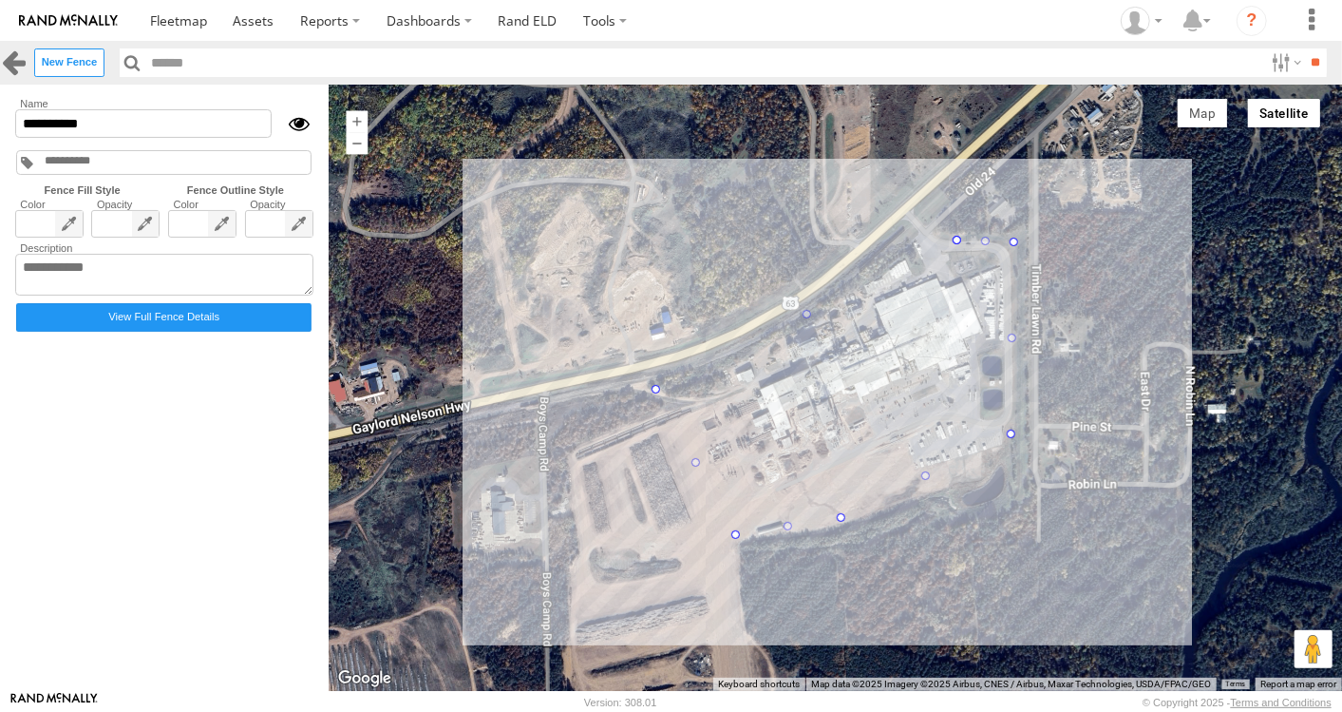
click at [19, 73] on link at bounding box center [14, 62] width 28 height 28
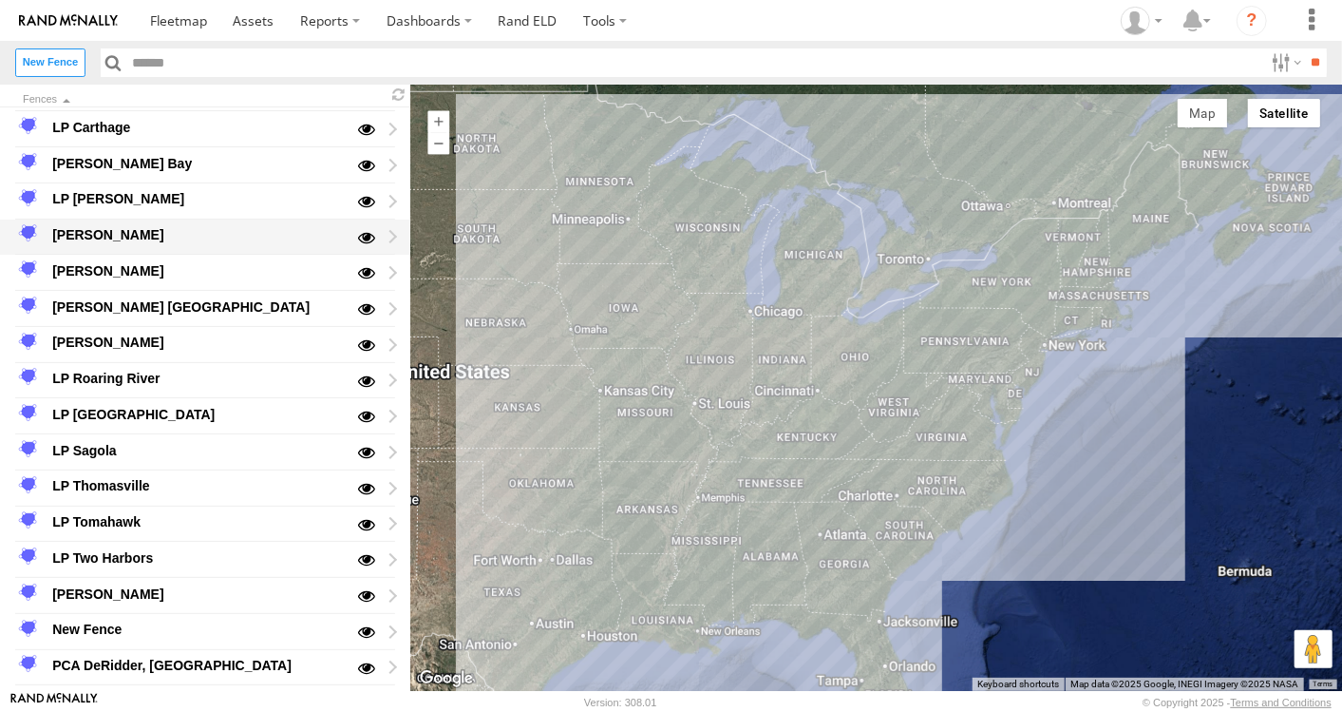
click at [116, 238] on div "[PERSON_NAME]" at bounding box center [196, 234] width 295 height 23
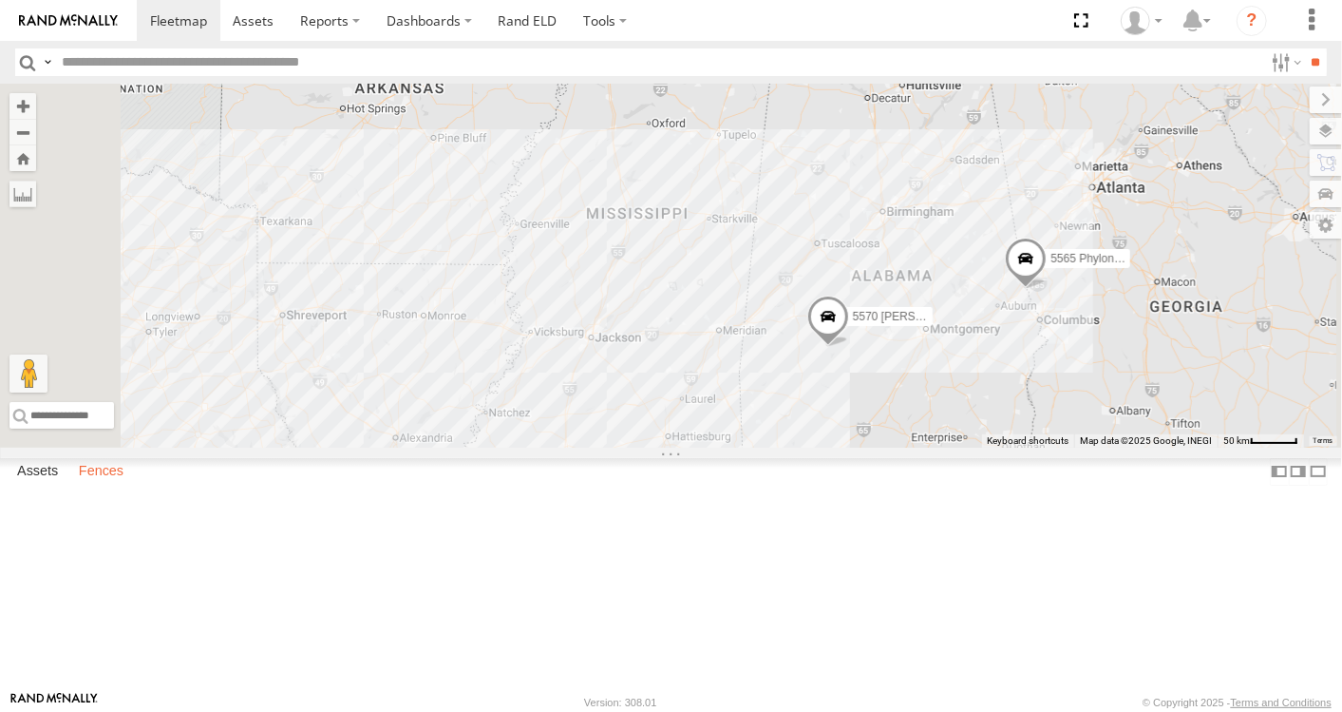
click at [111, 485] on label "Fences" at bounding box center [101, 471] width 64 height 27
click at [0, 0] on link "Fence Mgt" at bounding box center [0, 0] width 0 height 0
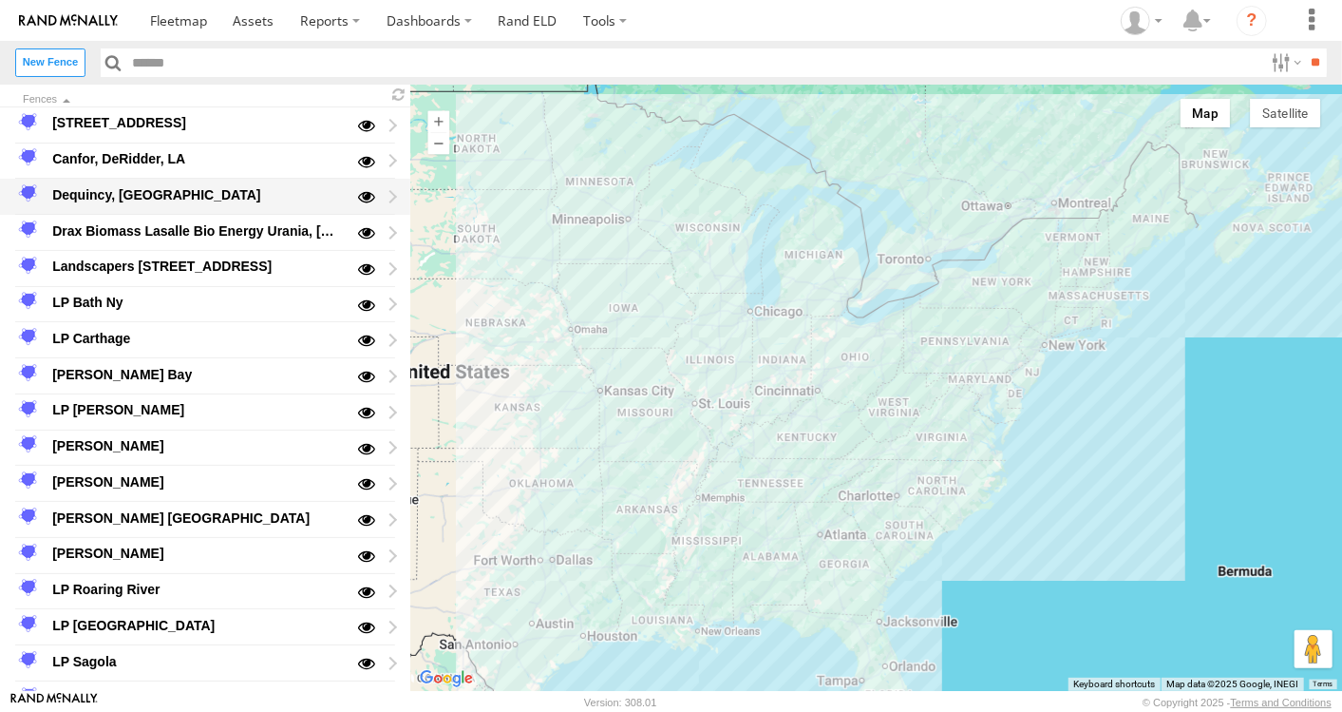
click at [106, 186] on div "Dequincy, [GEOGRAPHIC_DATA]" at bounding box center [196, 194] width 295 height 23
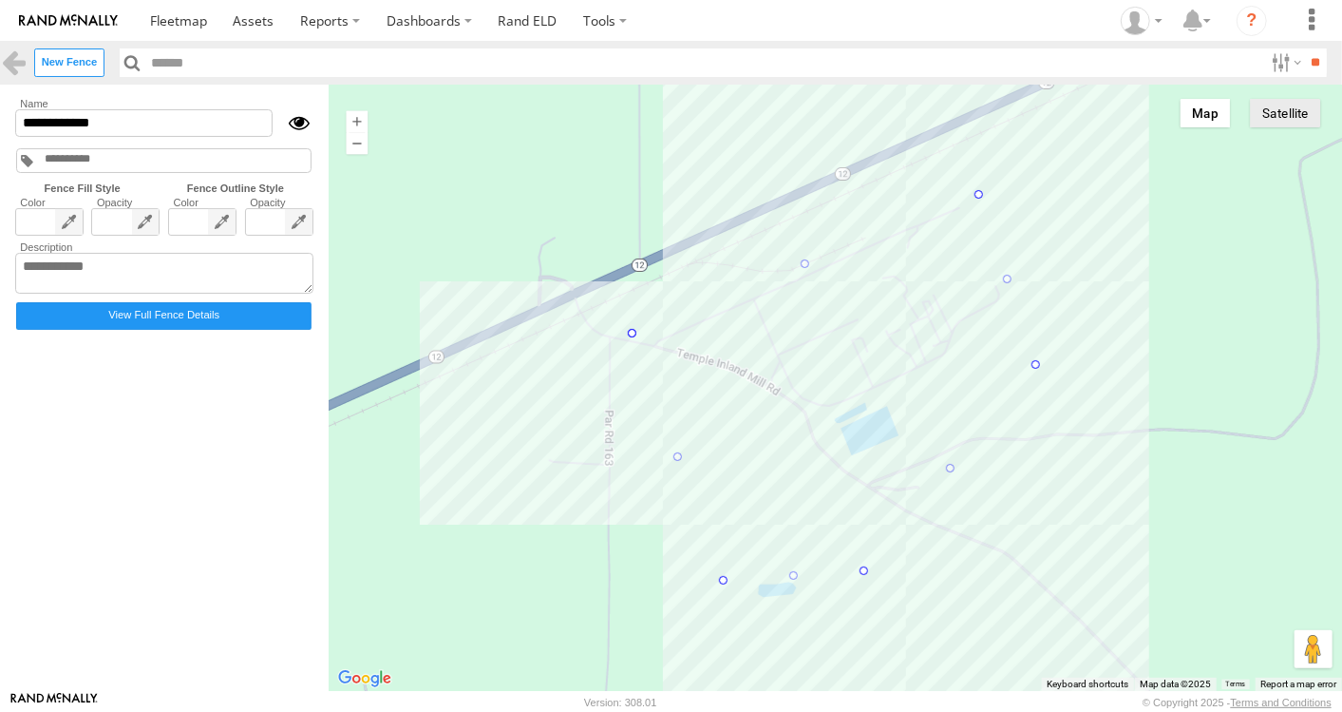
click at [1304, 122] on button "Satellite" at bounding box center [1285, 113] width 70 height 29
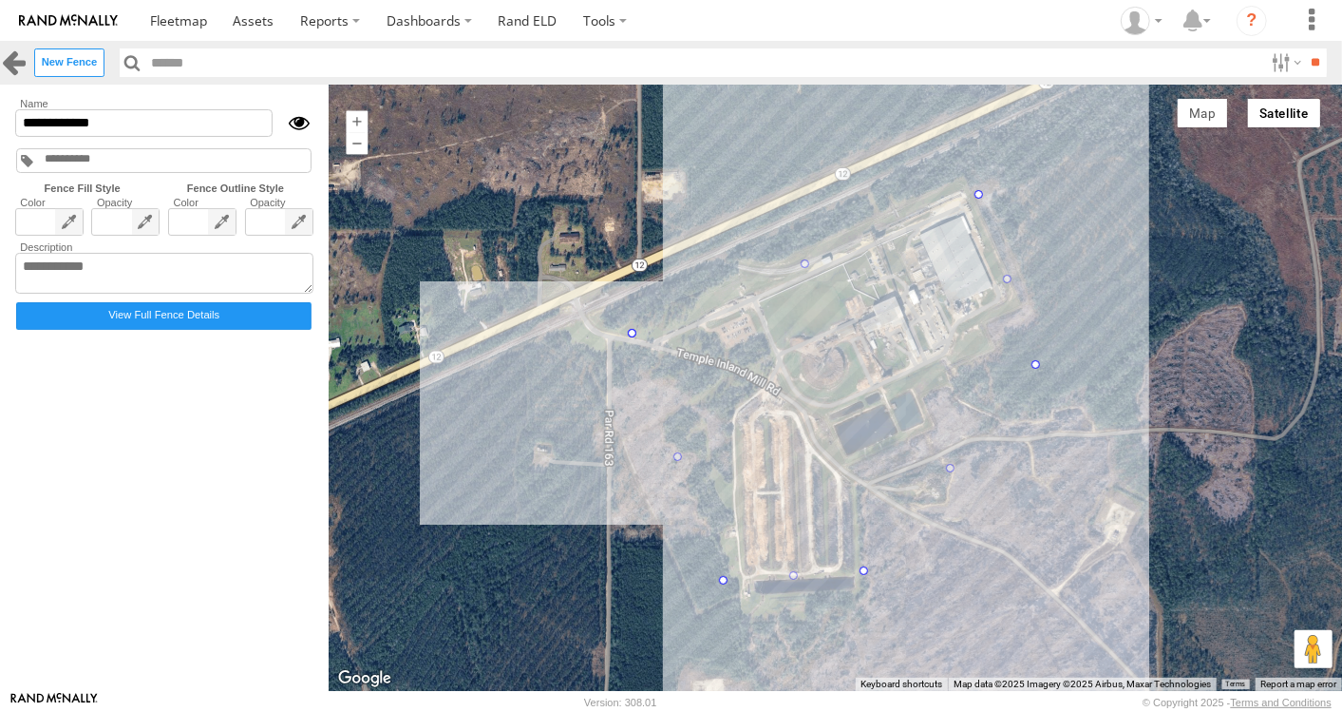
click at [19, 54] on link at bounding box center [14, 62] width 28 height 28
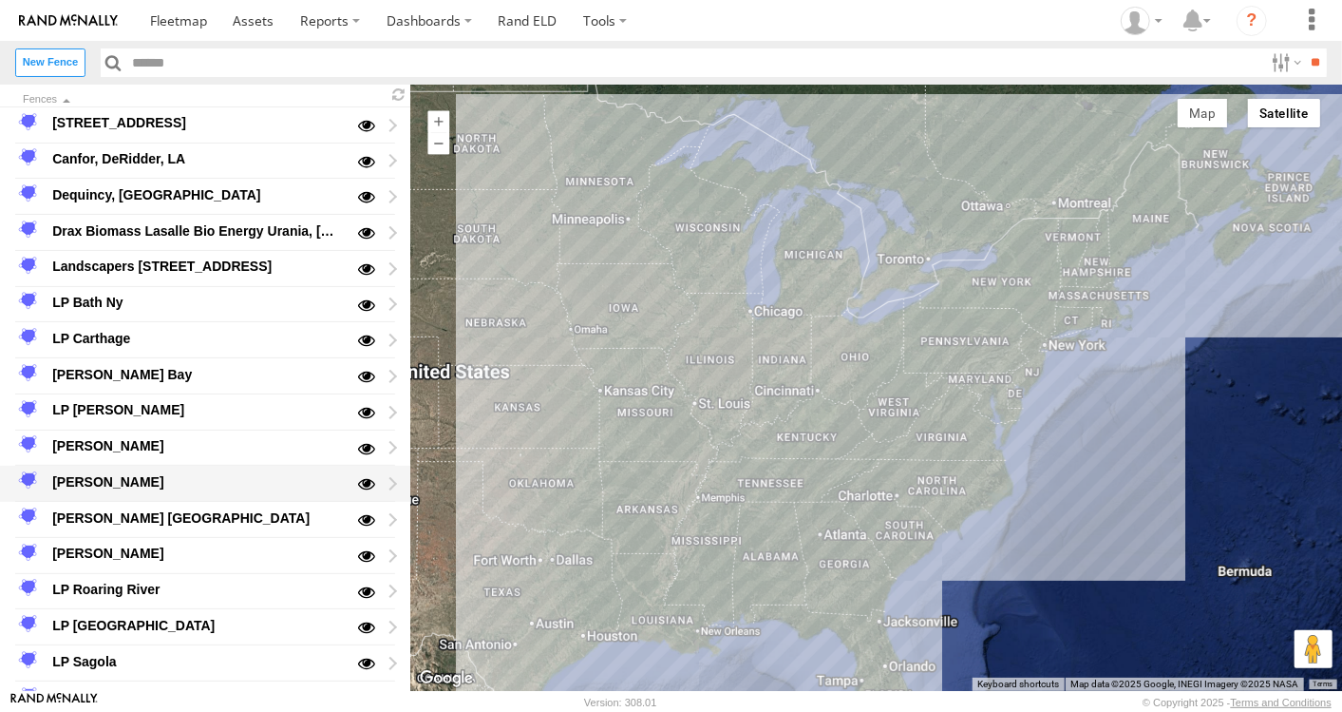
click at [92, 481] on div "[PERSON_NAME]" at bounding box center [196, 481] width 295 height 23
type input "**********"
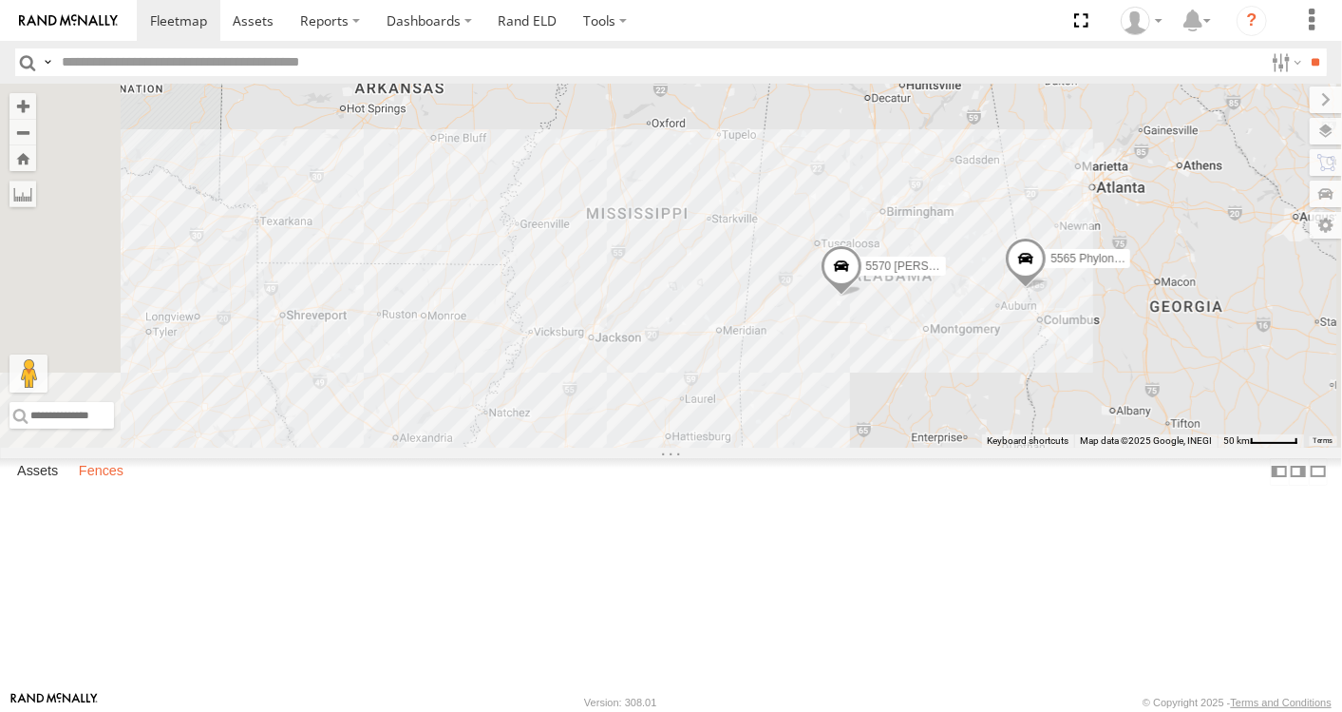
click at [112, 485] on label "Fences" at bounding box center [101, 471] width 64 height 27
click at [0, 0] on div "[PERSON_NAME] [GEOGRAPHIC_DATA]" at bounding box center [0, 0] width 0 height 0
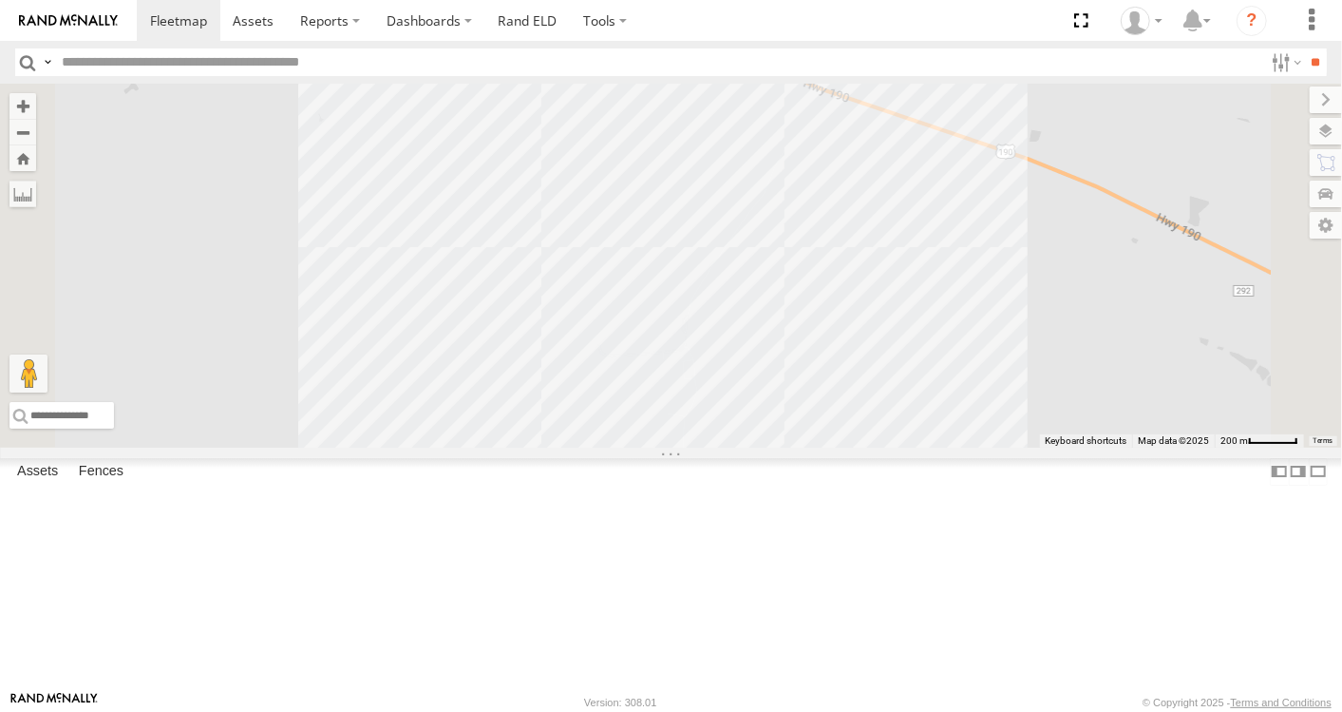
click at [0, 0] on link "Fence Mgt" at bounding box center [0, 0] width 0 height 0
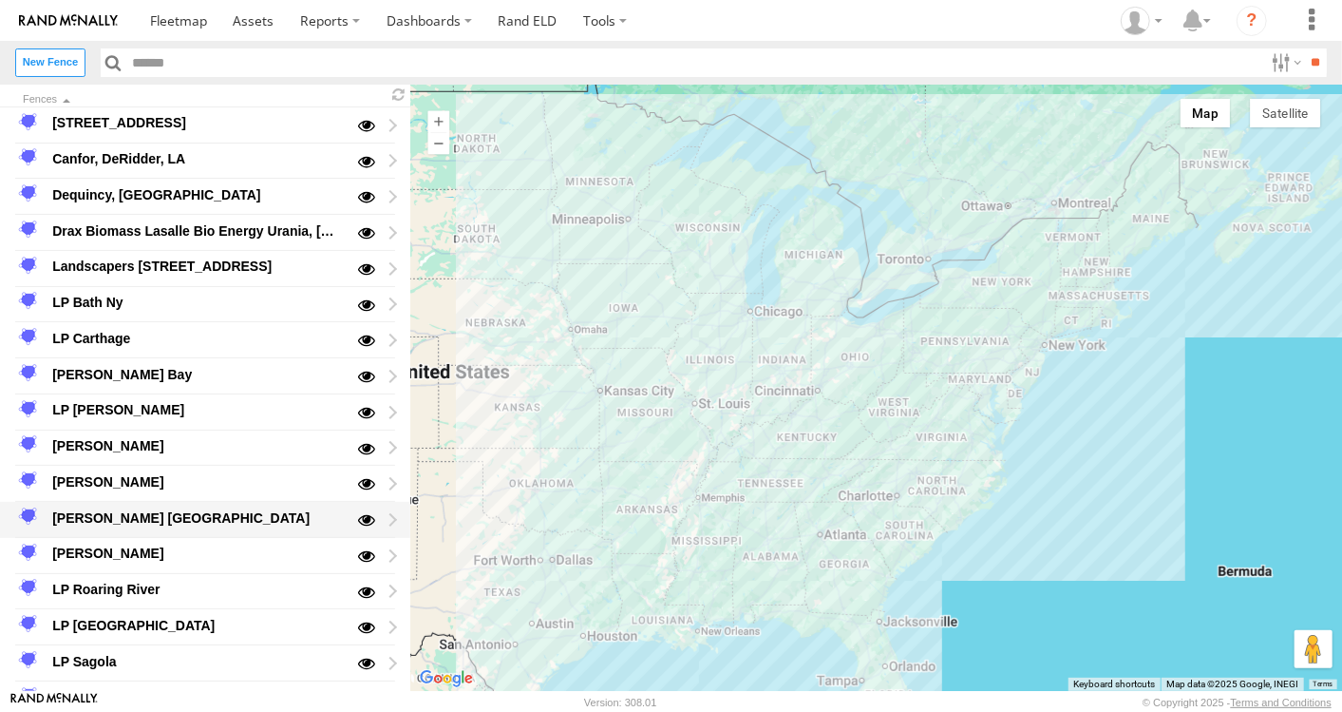
click at [100, 514] on div "[PERSON_NAME] [GEOGRAPHIC_DATA]" at bounding box center [196, 517] width 295 height 23
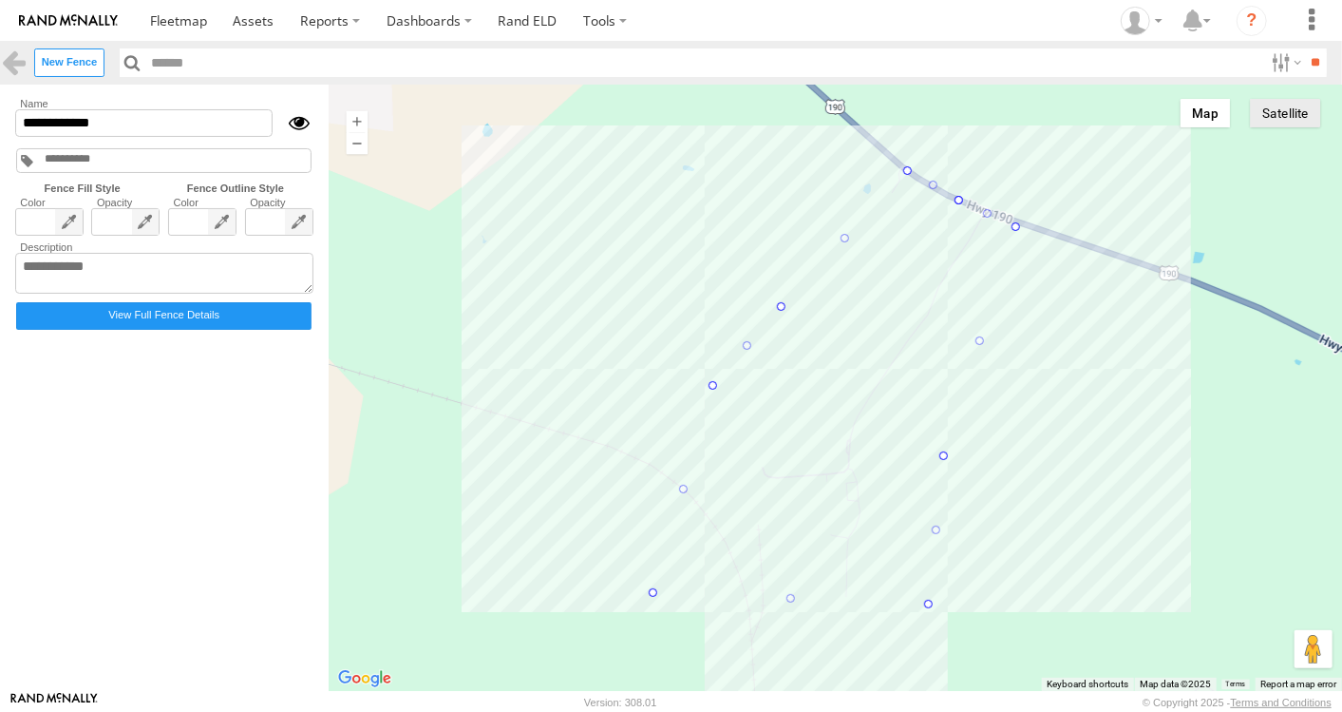
click at [1299, 121] on button "Satellite" at bounding box center [1285, 113] width 70 height 29
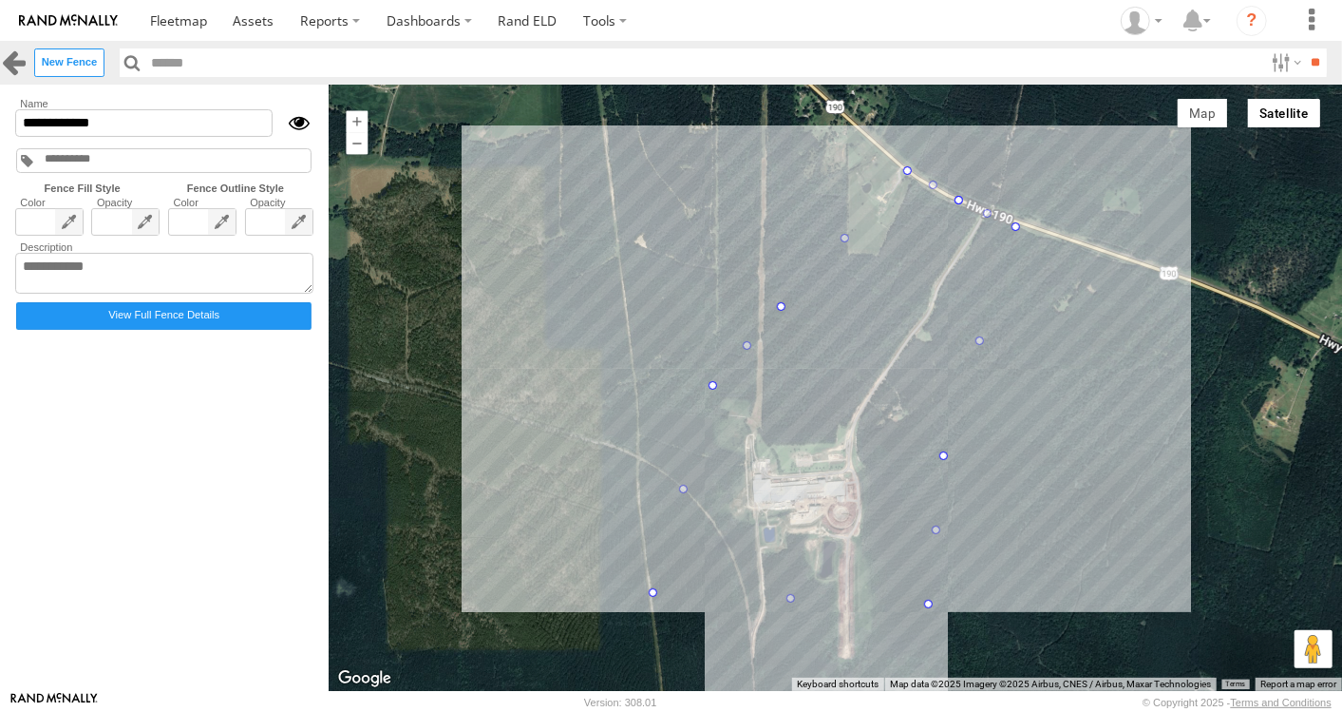
click at [0, 61] on link at bounding box center [14, 62] width 28 height 28
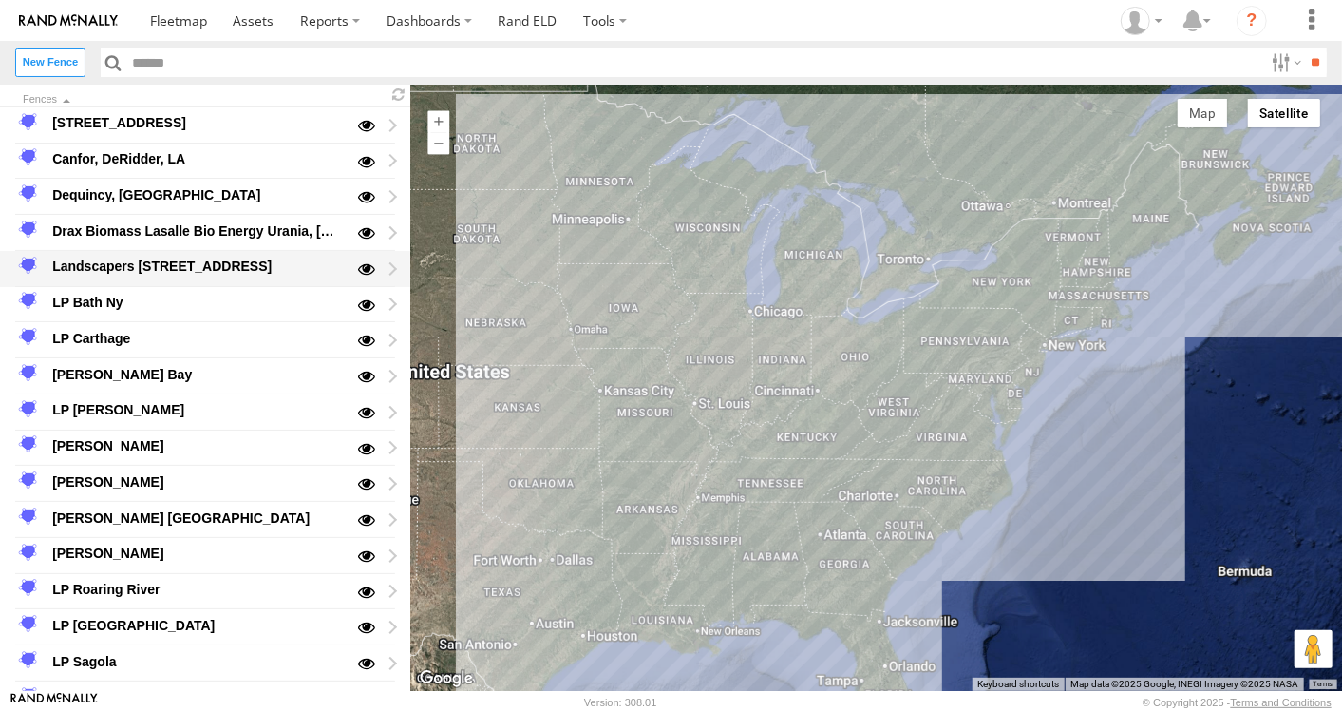
scroll to position [105, 0]
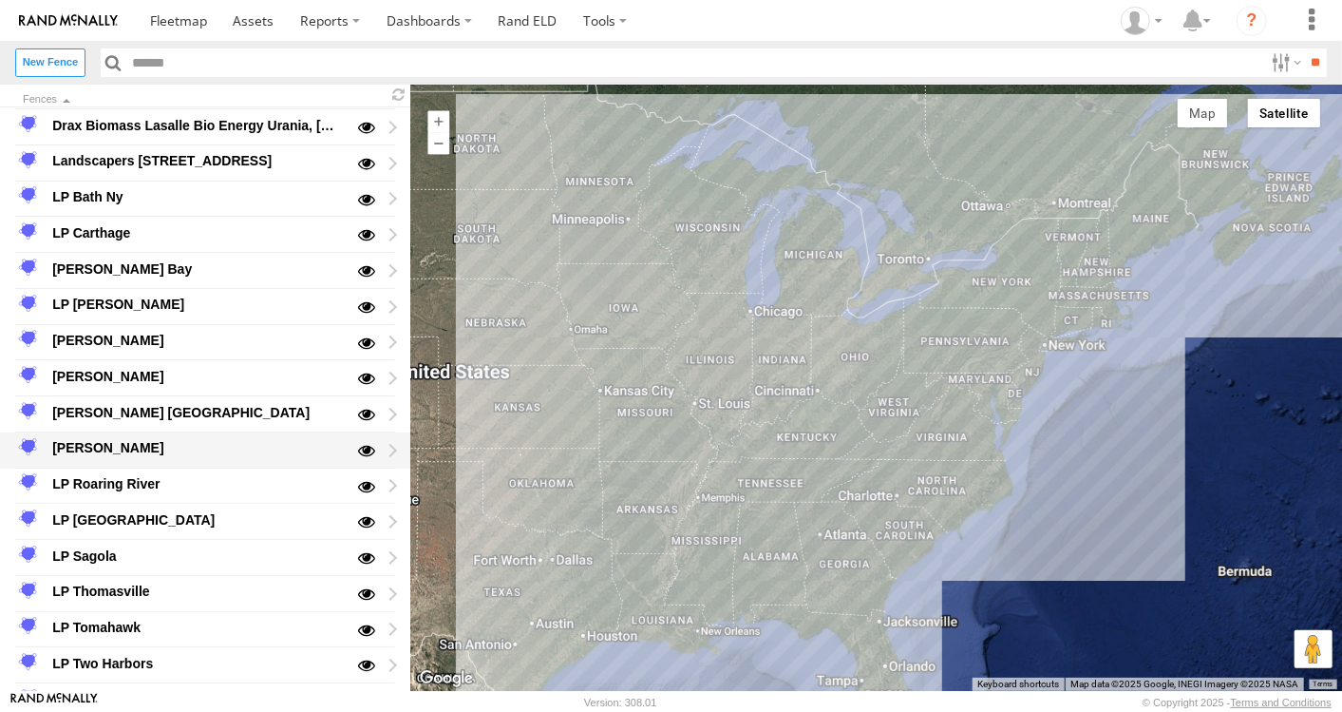
click at [116, 454] on div "[PERSON_NAME]" at bounding box center [196, 448] width 295 height 23
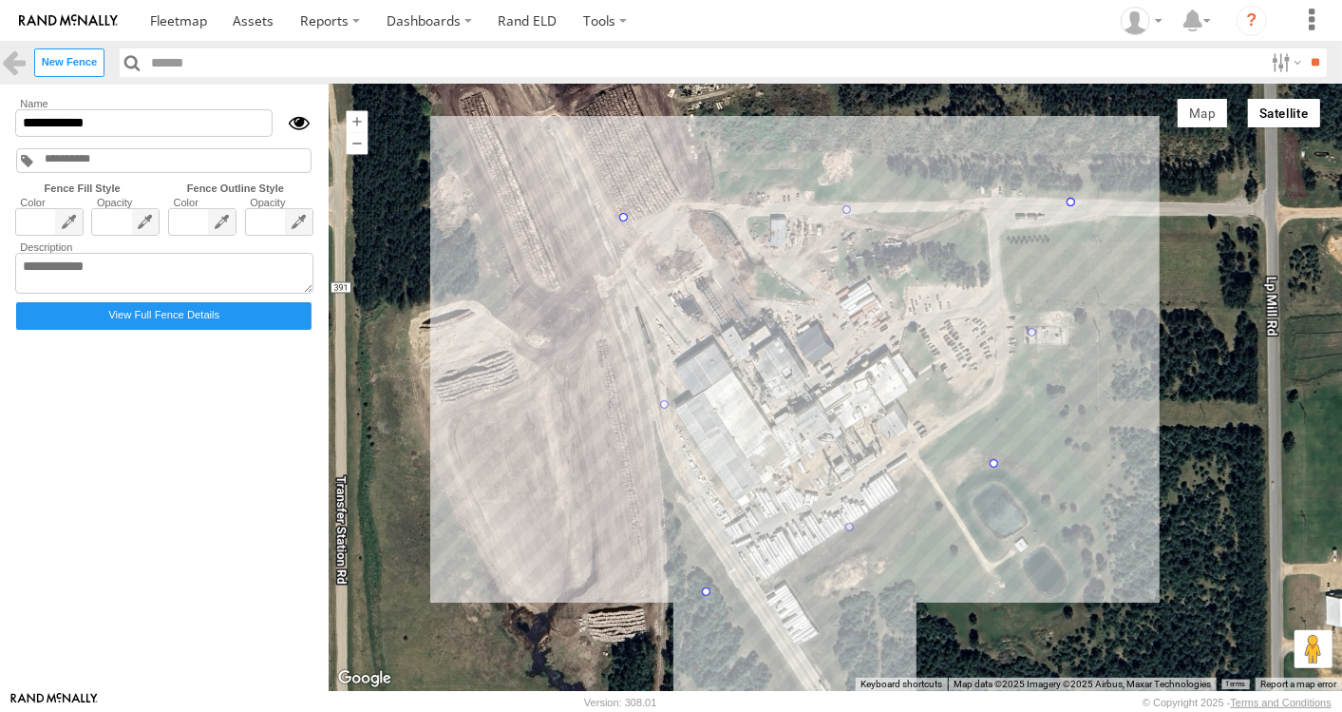
drag, startPoint x: 850, startPoint y: 523, endPoint x: 853, endPoint y: 542, distance: 20.2
click at [853, 542] on div at bounding box center [836, 388] width 1014 height 606
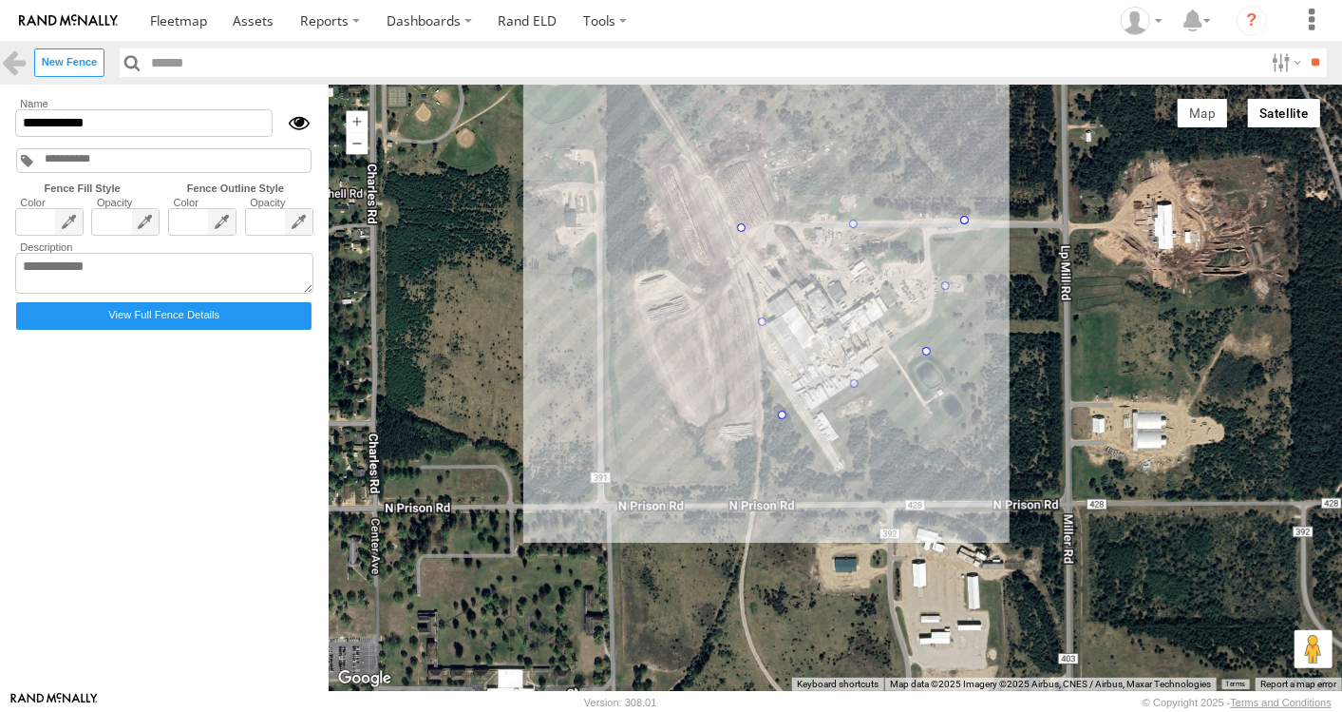
drag, startPoint x: 787, startPoint y: 387, endPoint x: 791, endPoint y: 276, distance: 110.3
click at [791, 276] on div at bounding box center [836, 388] width 1014 height 606
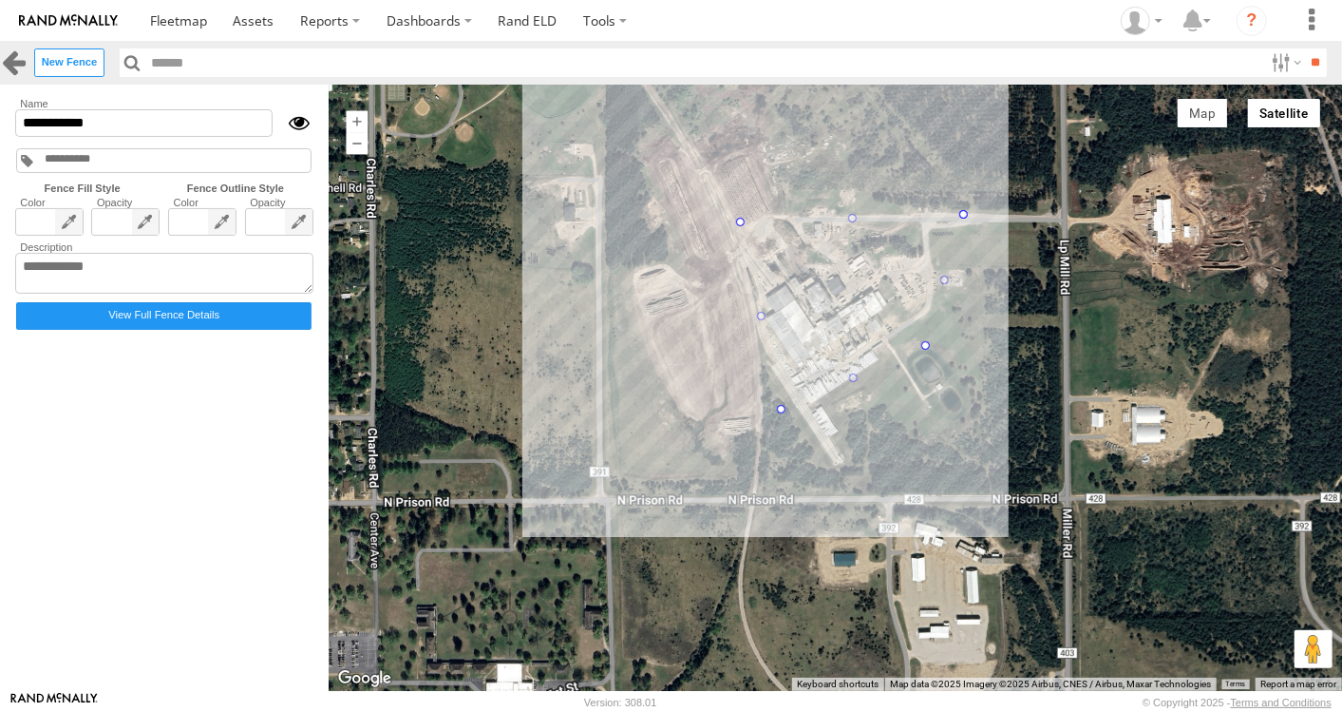
click at [14, 66] on link at bounding box center [14, 62] width 28 height 28
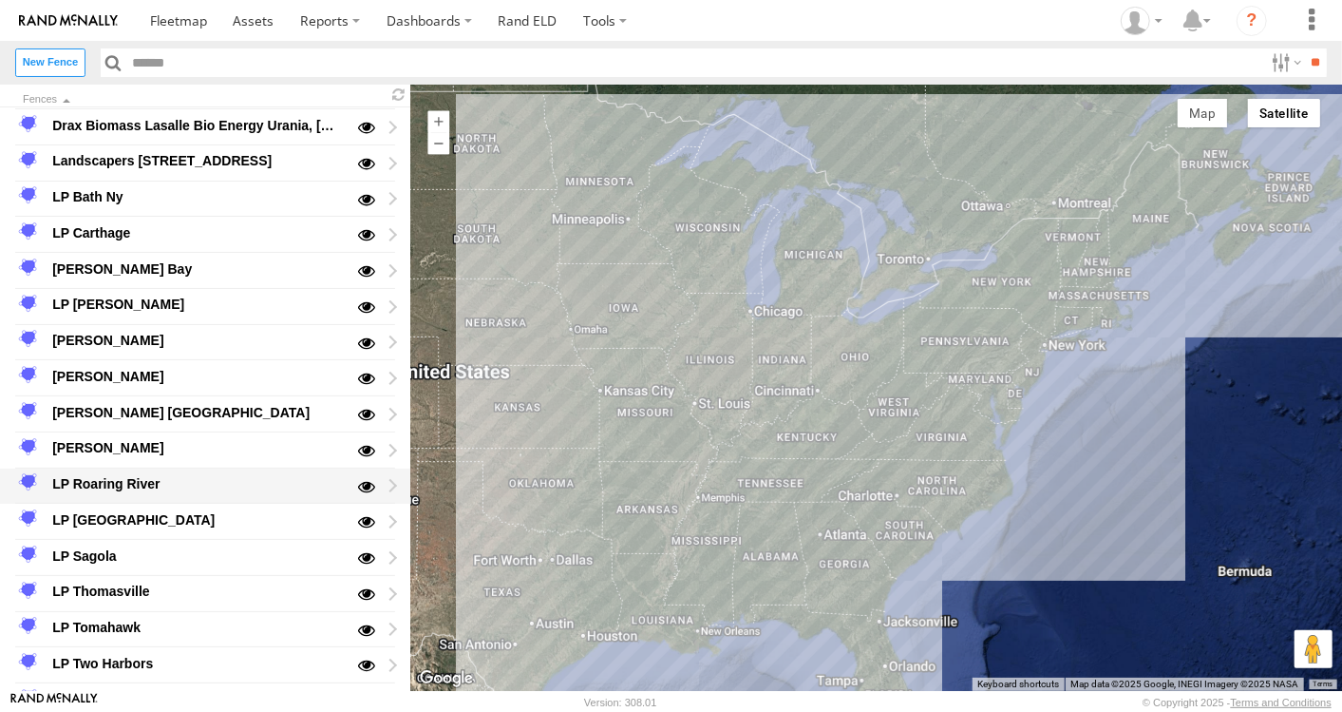
click at [104, 480] on div "LP Roaring River" at bounding box center [196, 483] width 295 height 23
type input "**********"
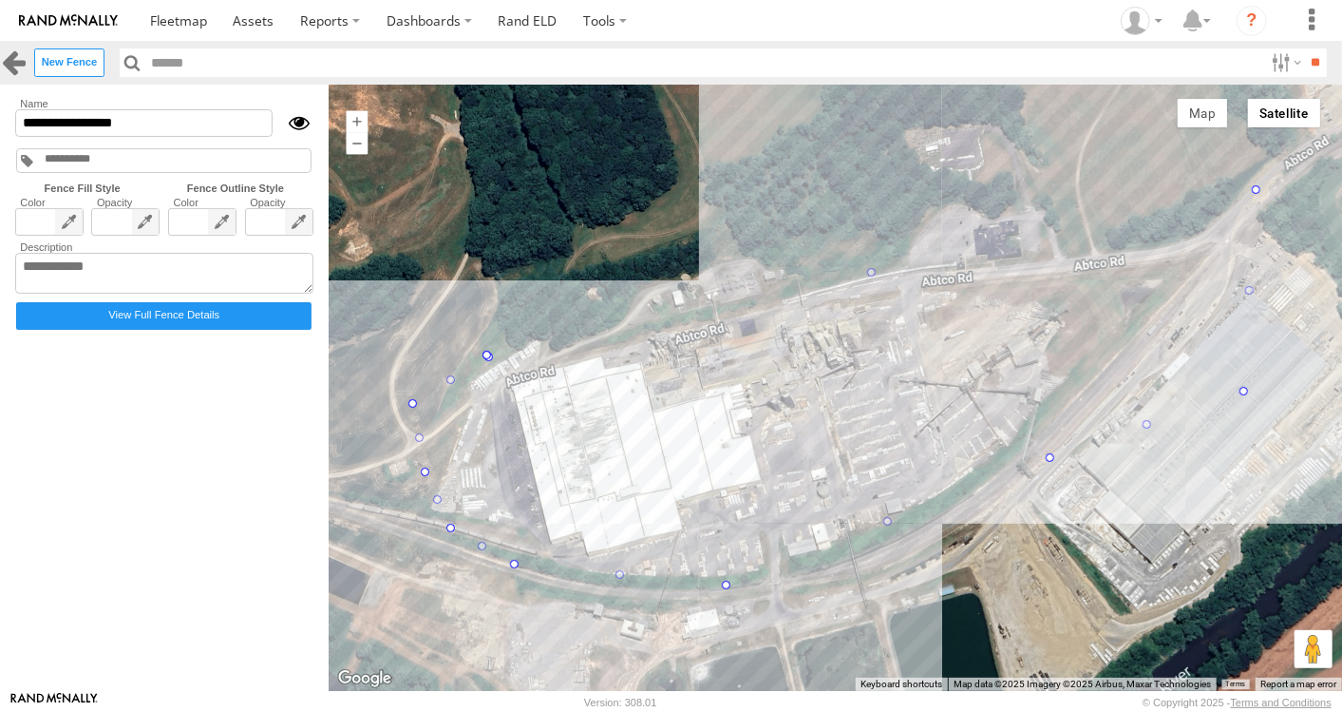
click at [10, 64] on link at bounding box center [14, 62] width 28 height 28
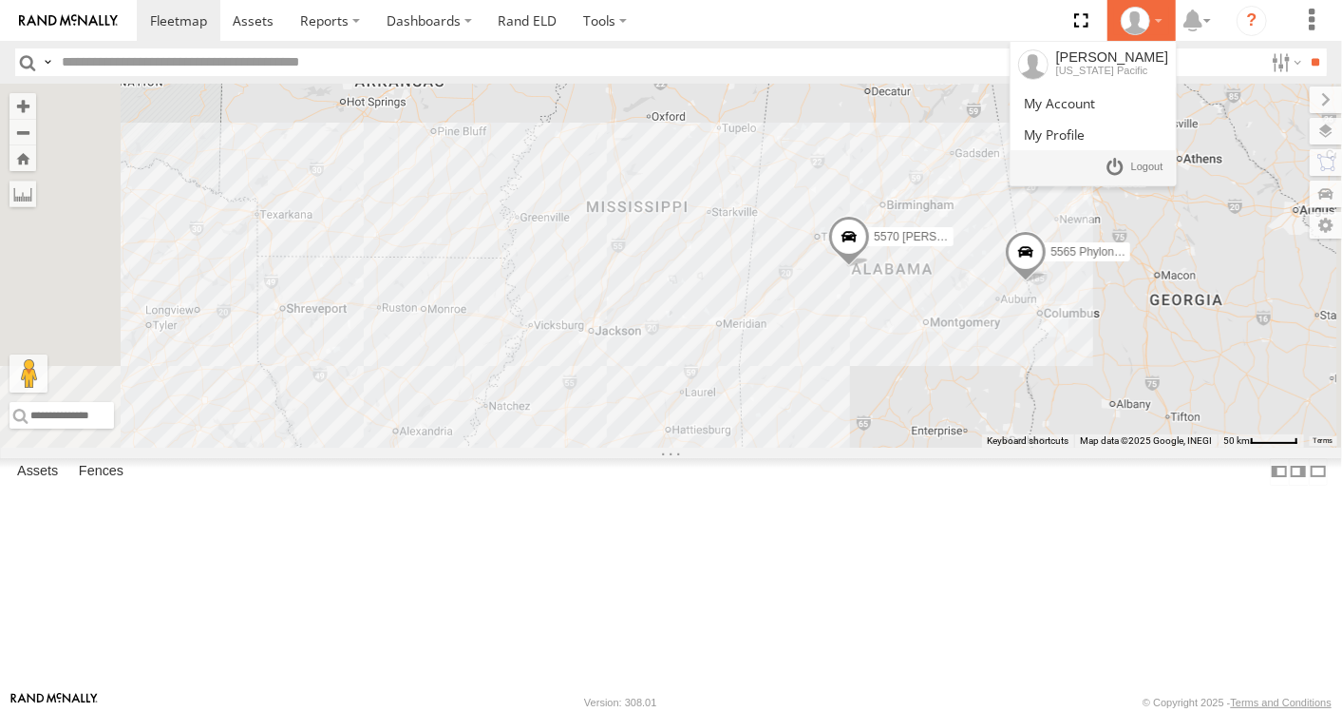
click at [1142, 20] on icon at bounding box center [1135, 21] width 29 height 29
click at [1142, 162] on span at bounding box center [1147, 167] width 32 height 21
